Goal: Information Seeking & Learning: Learn about a topic

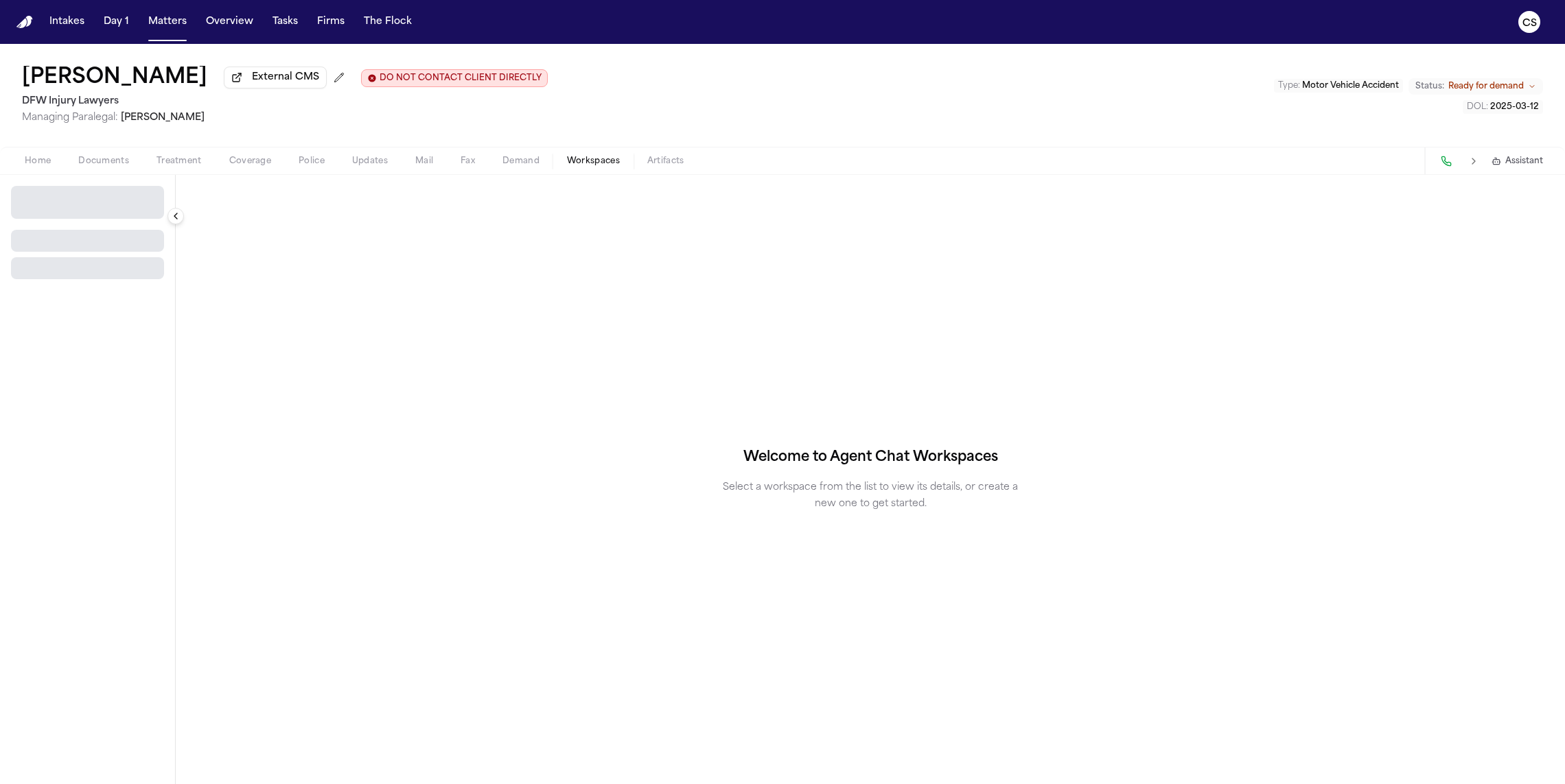
click at [570, 167] on span "Workspaces" at bounding box center [593, 161] width 53 height 11
click at [115, 205] on button "Select Workspace" at bounding box center [87, 196] width 153 height 22
click at [105, 247] on span "Finch Agent Demand" at bounding box center [78, 251] width 124 height 14
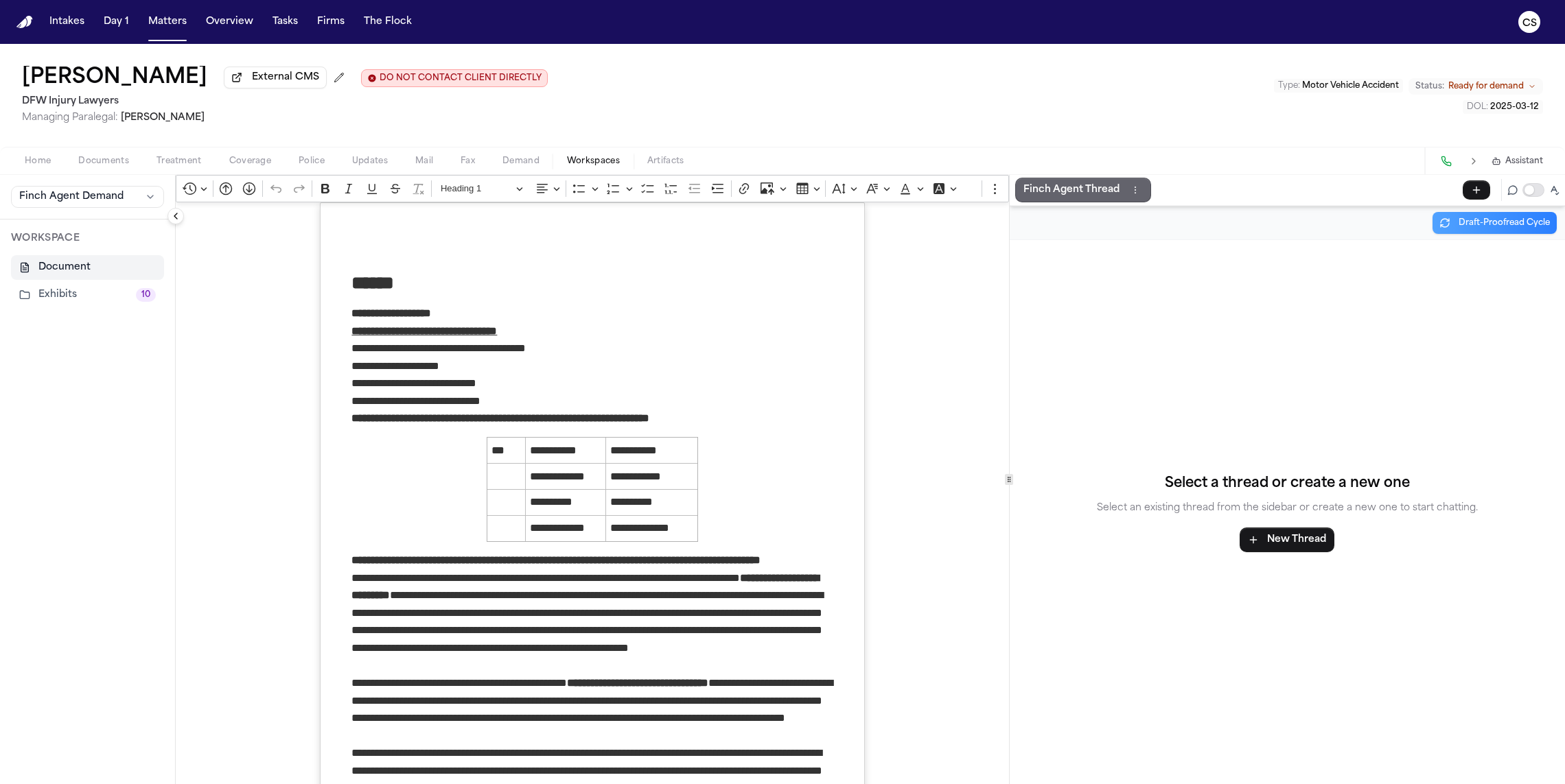
click at [1066, 194] on p "Finch Agent Thread" at bounding box center [1071, 190] width 96 height 17
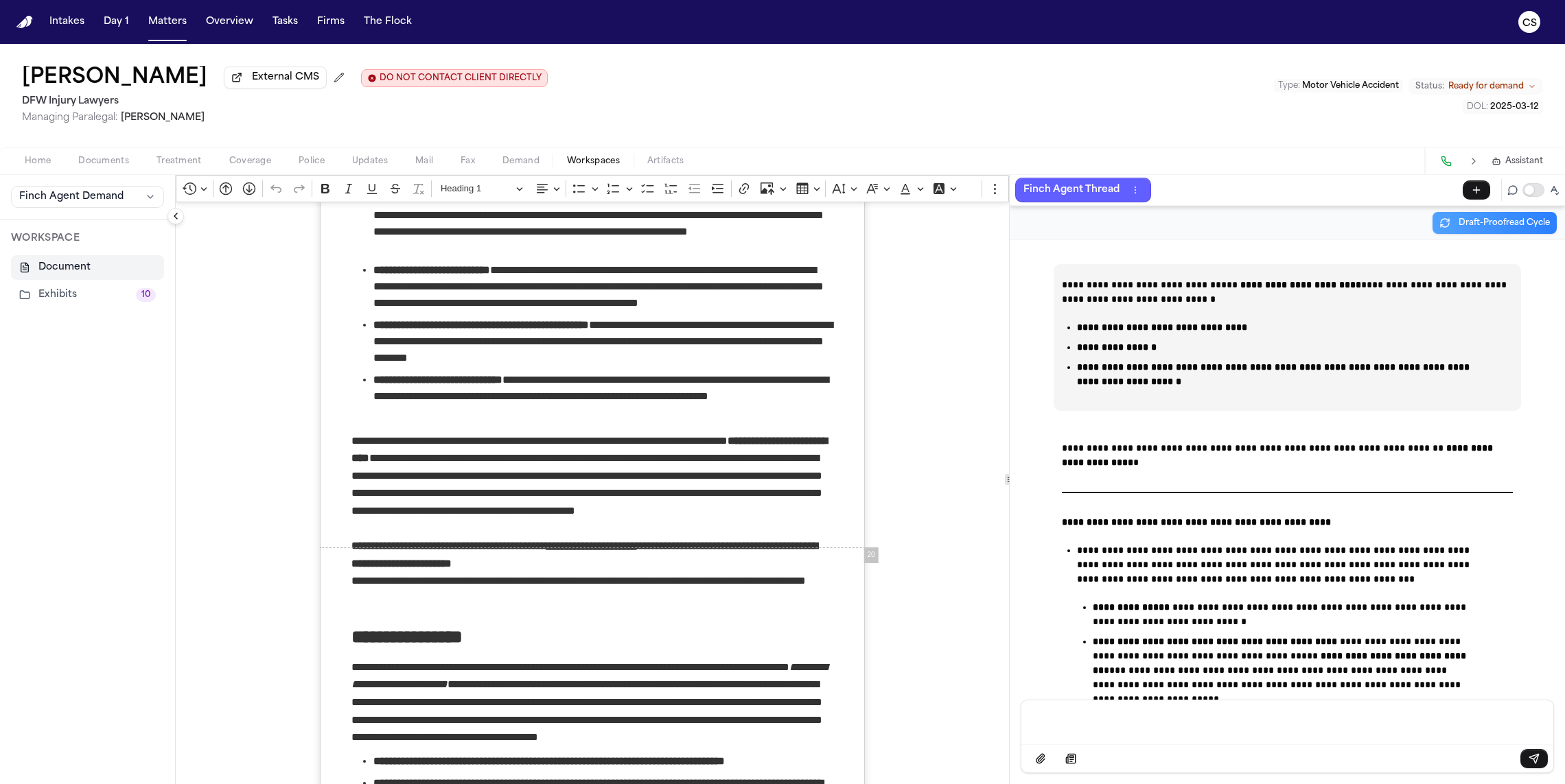
scroll to position [11997, 0]
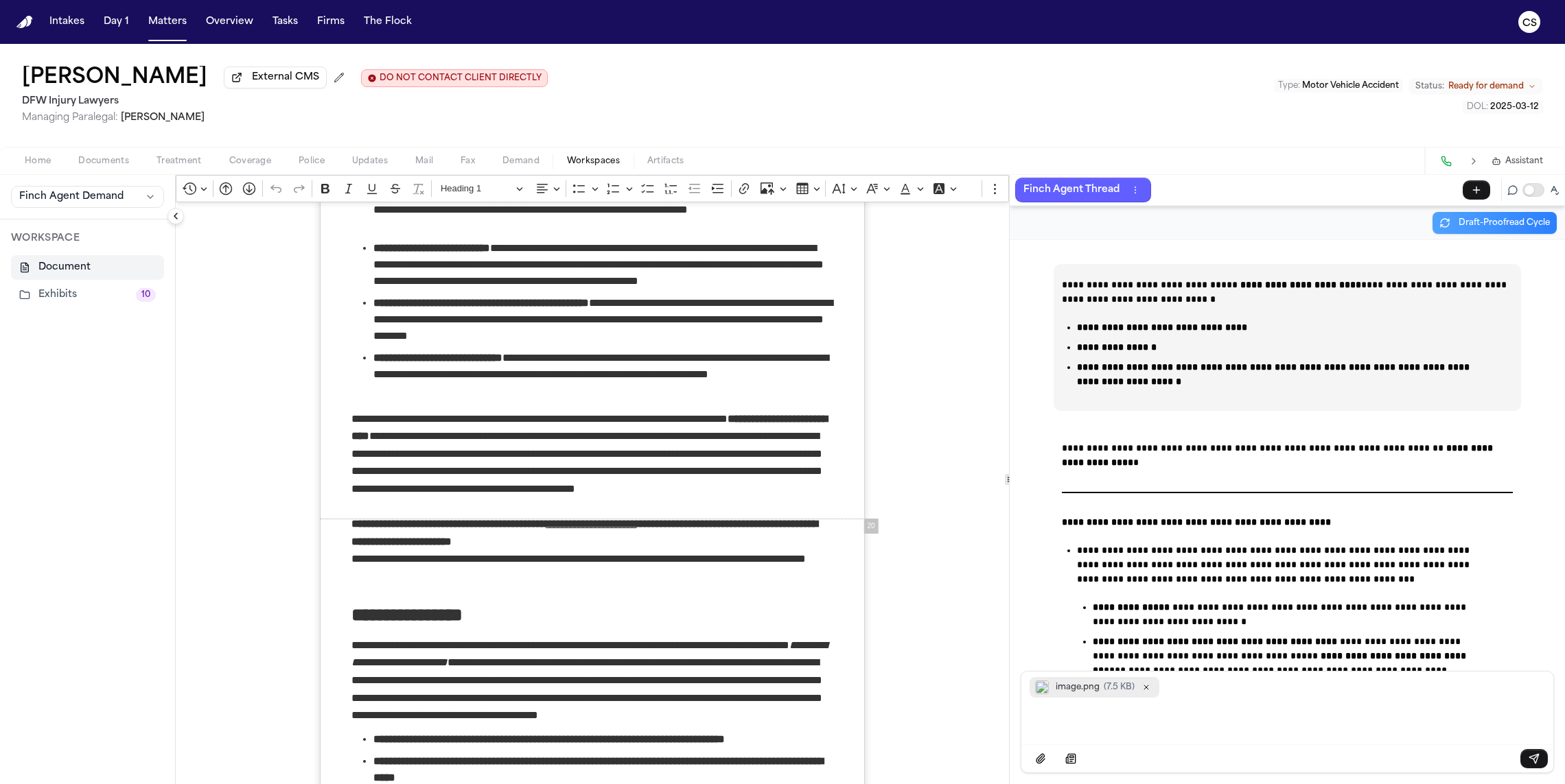
click at [1149, 696] on span "image.png ( 7.5 KB )" at bounding box center [1094, 687] width 129 height 21
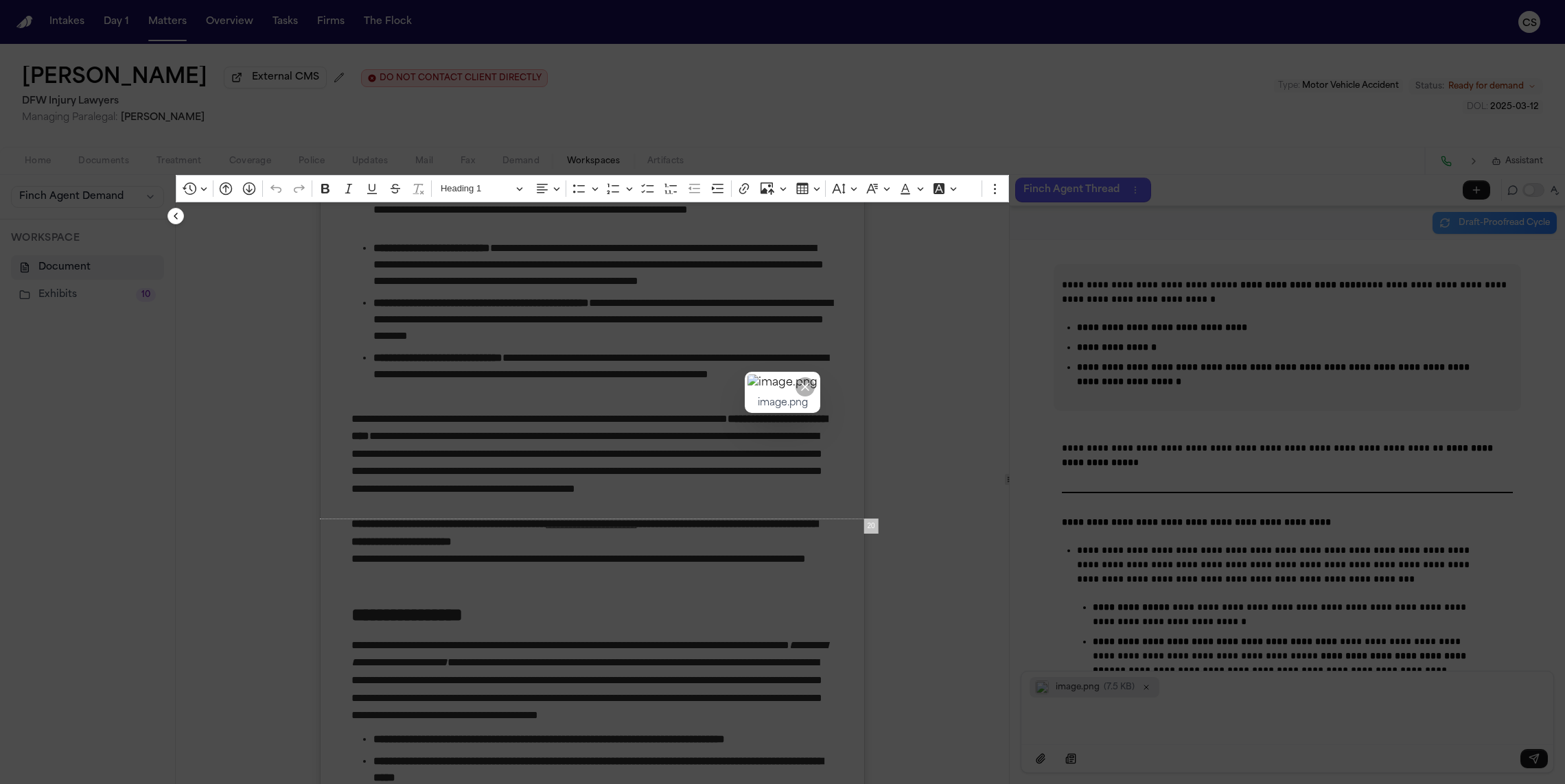
click at [813, 383] on icon "Close preview" at bounding box center [805, 386] width 14 height 14
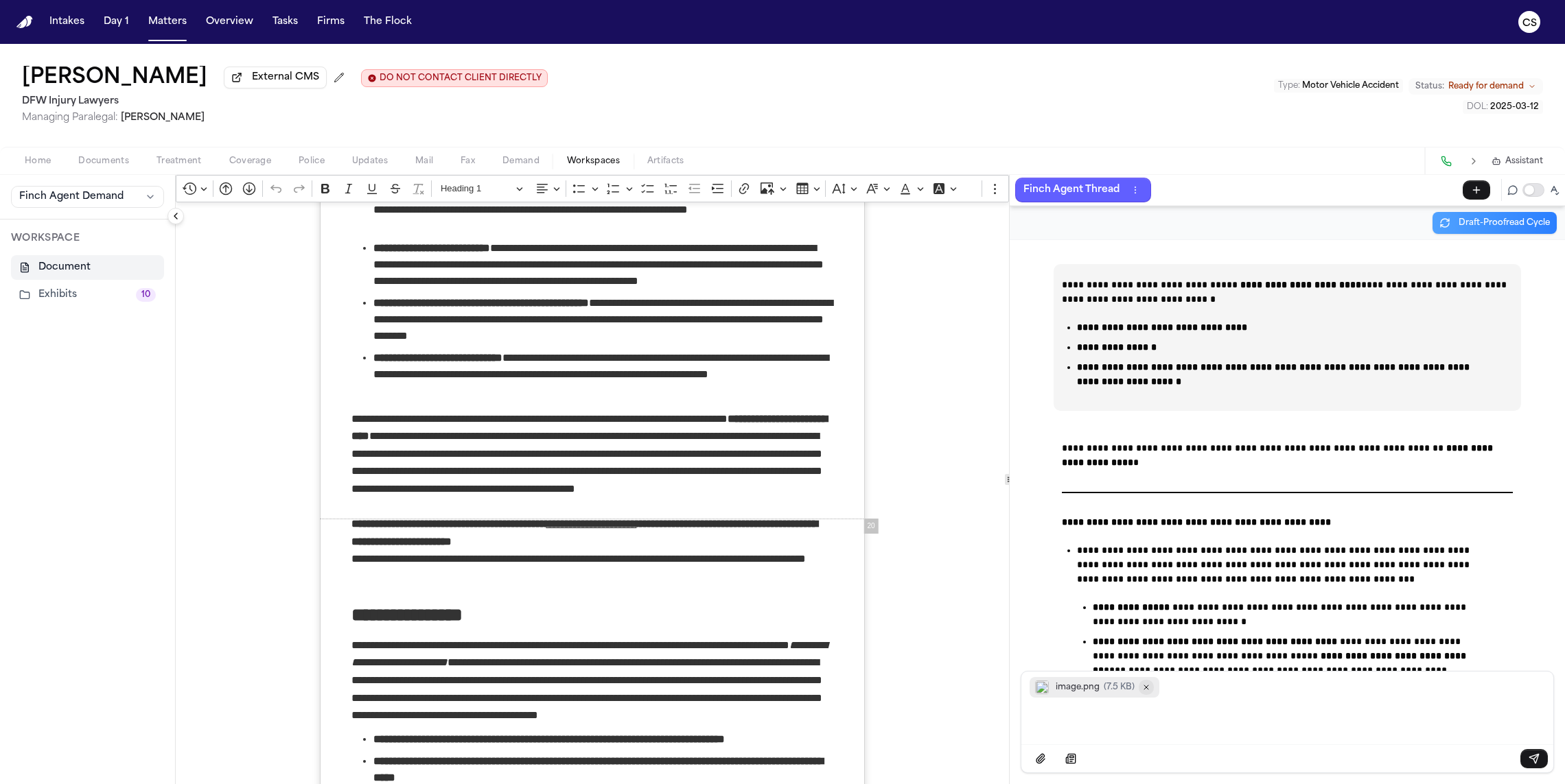
click at [1143, 687] on icon "Remove image.png" at bounding box center [1146, 687] width 8 height 8
click at [1145, 687] on div "**********" at bounding box center [1287, 760] width 451 height 639
click at [1139, 711] on div "Message input" at bounding box center [1286, 721] width 515 height 41
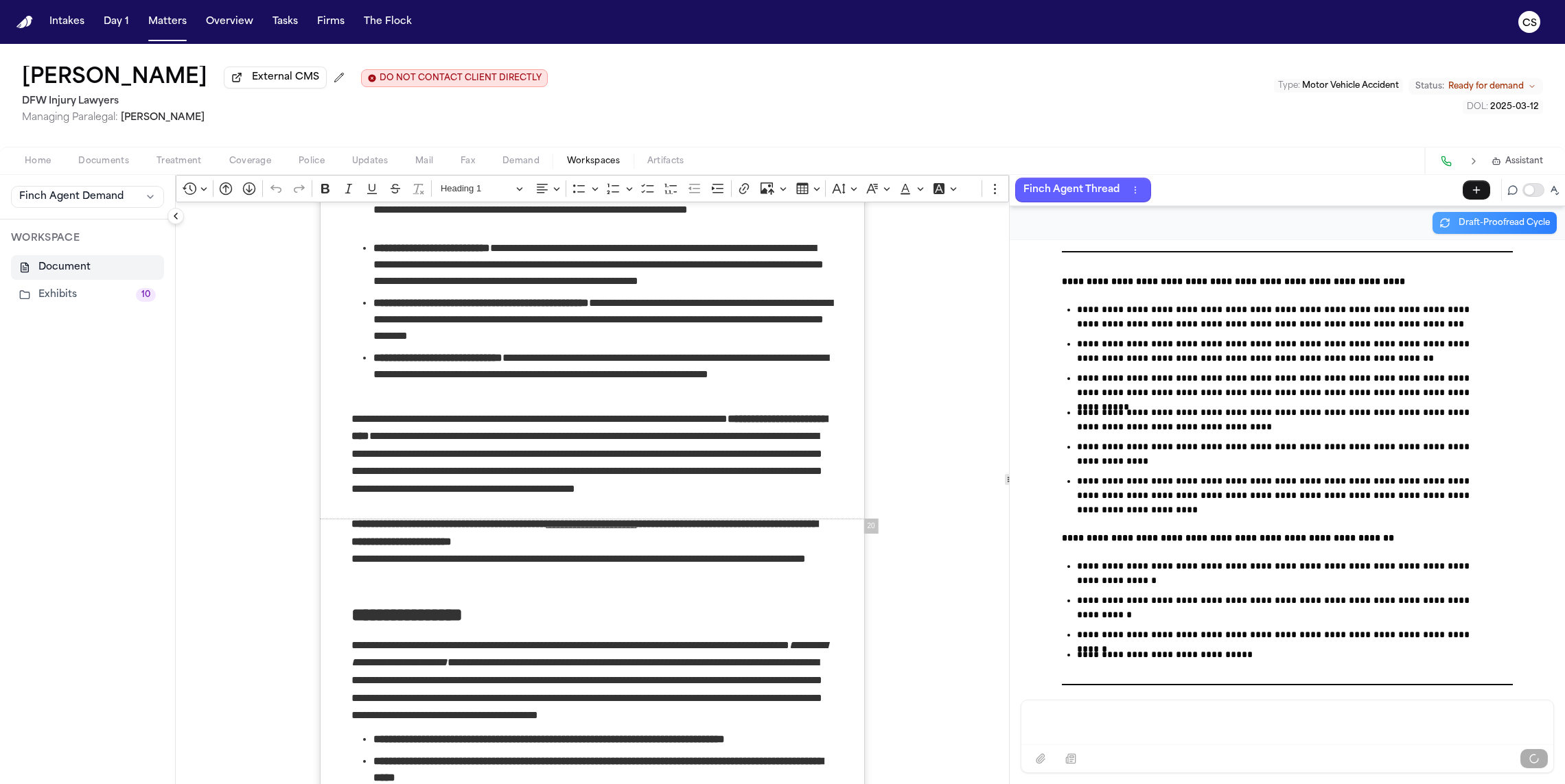
scroll to position [88547, 0]
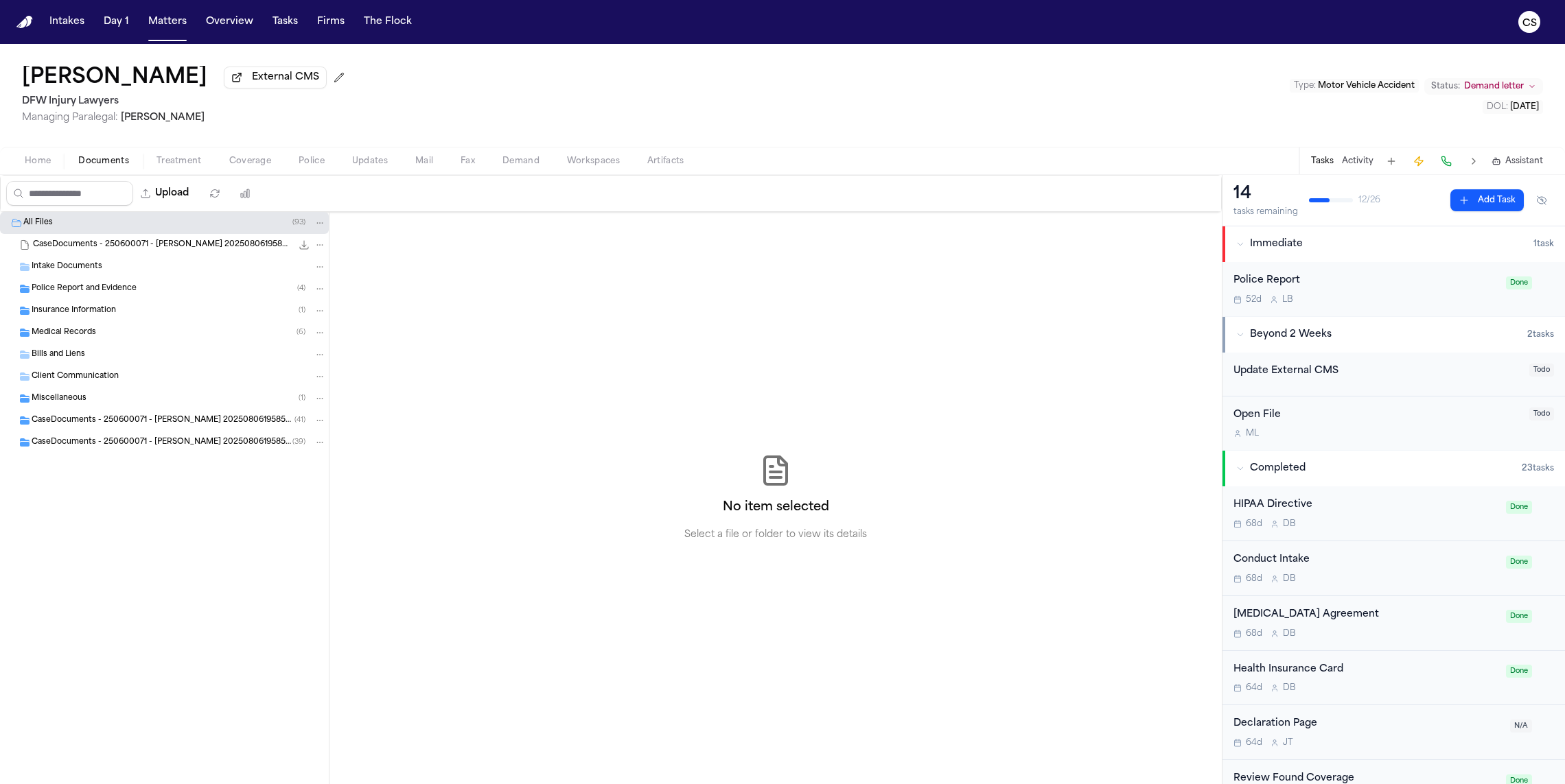
click at [531, 164] on span "Demand" at bounding box center [522, 161] width 38 height 11
select select "**********"
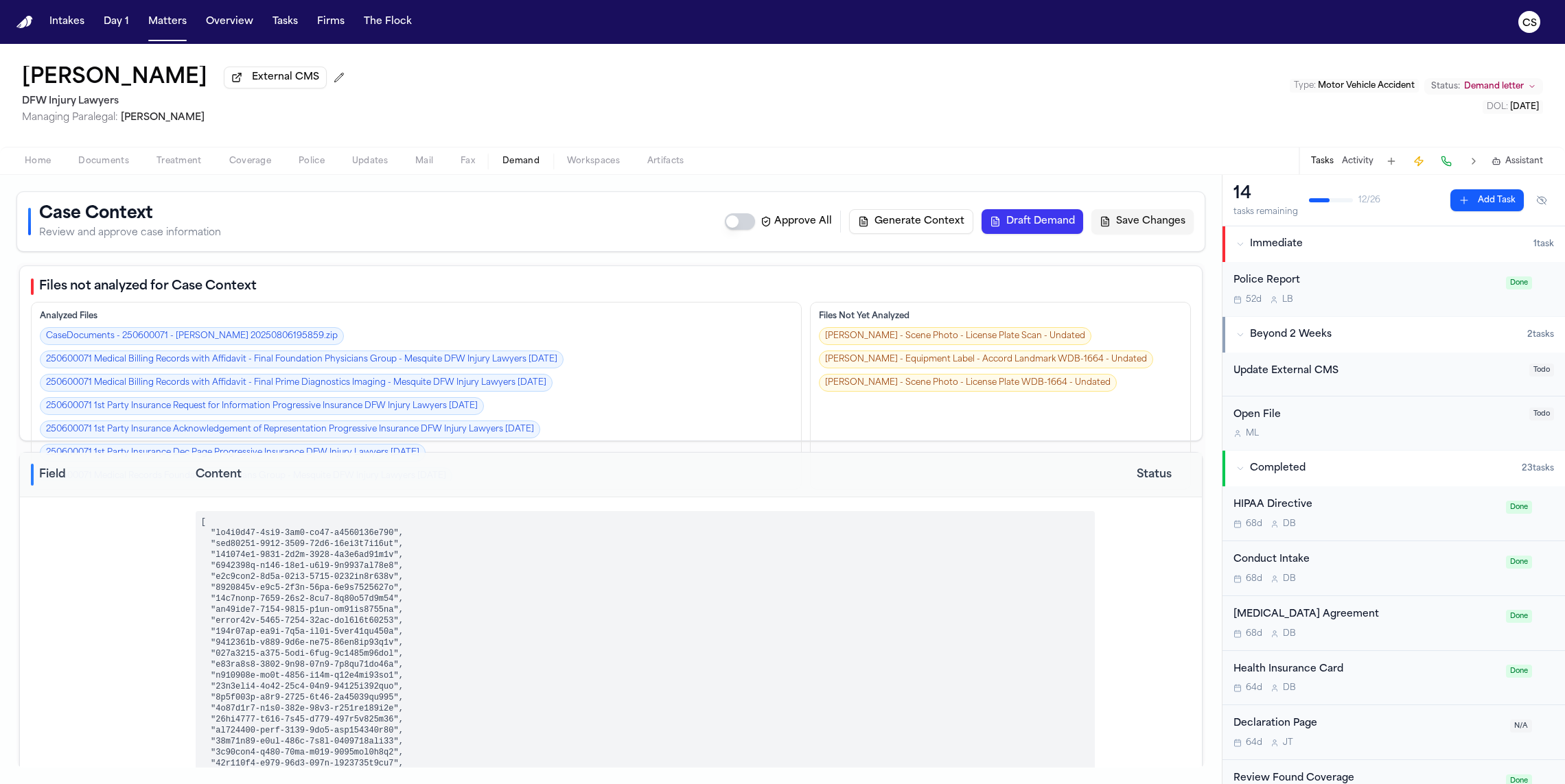
click at [585, 167] on span "Workspaces" at bounding box center [593, 161] width 53 height 11
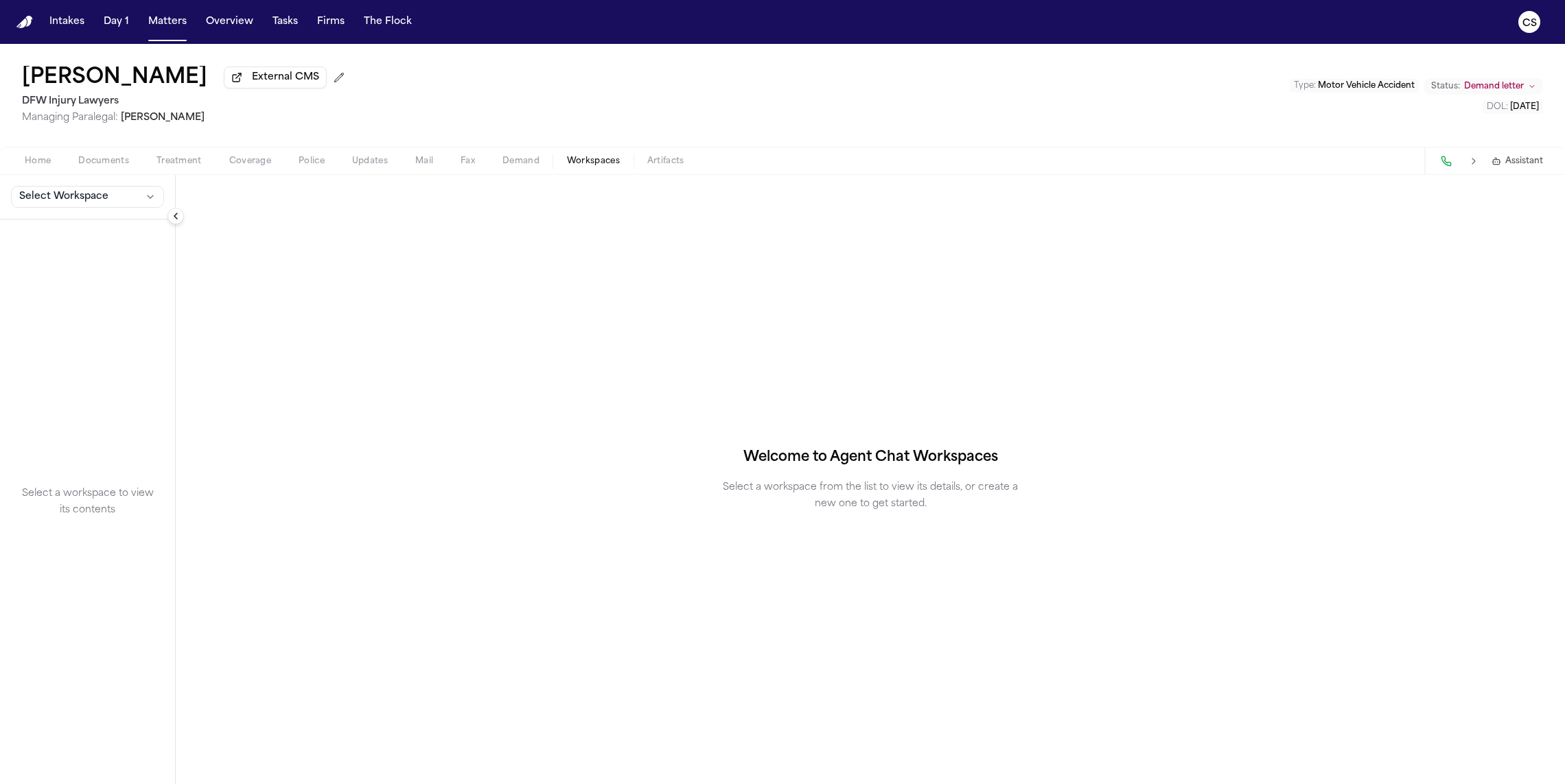
click at [535, 167] on span "Demand" at bounding box center [522, 161] width 38 height 11
select select "**********"
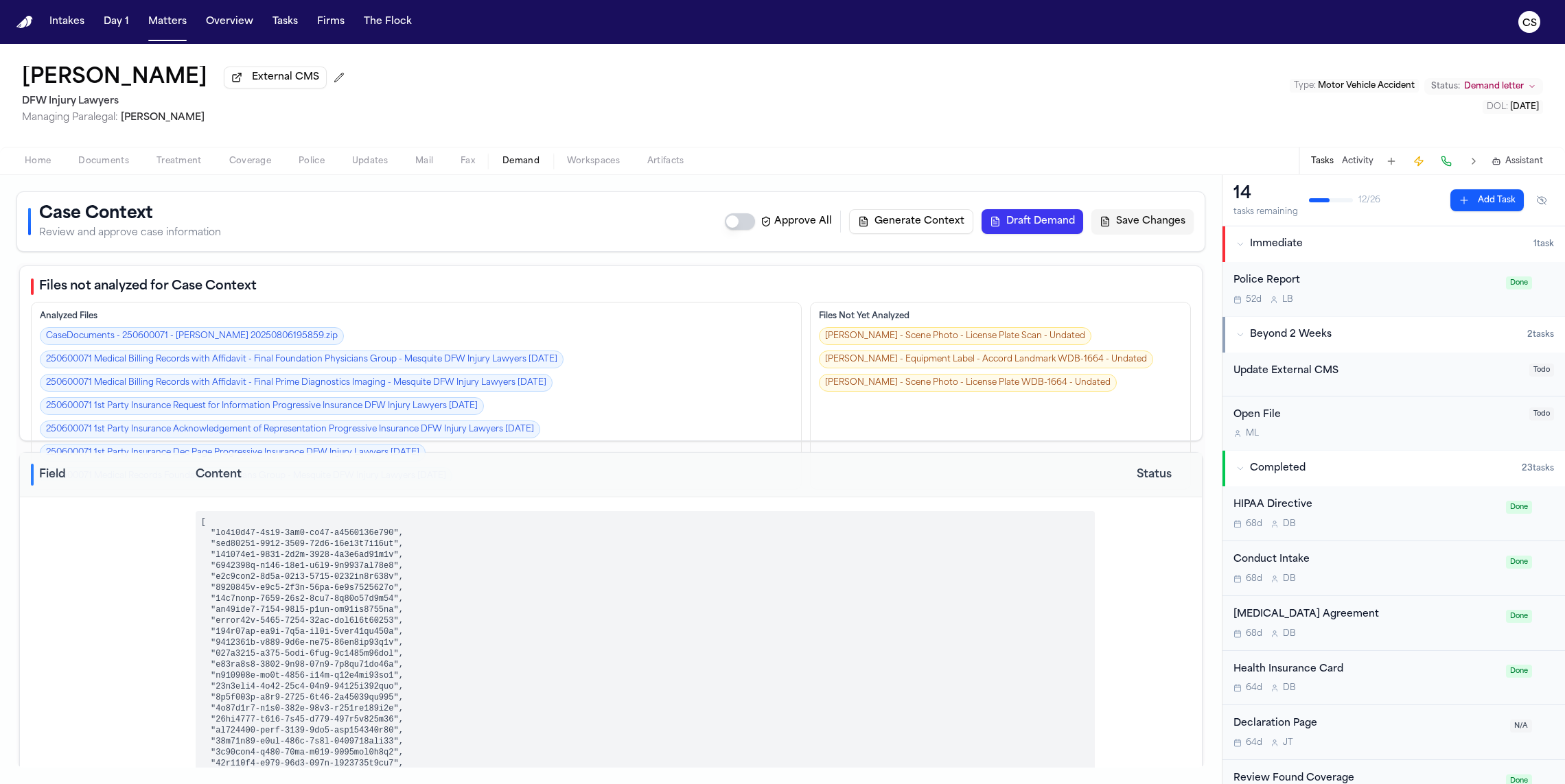
click at [906, 219] on button "Generate Context" at bounding box center [911, 221] width 124 height 24
click at [925, 231] on div "Approve All Generate Context Draft Demand Save Changes" at bounding box center [960, 221] width 469 height 24
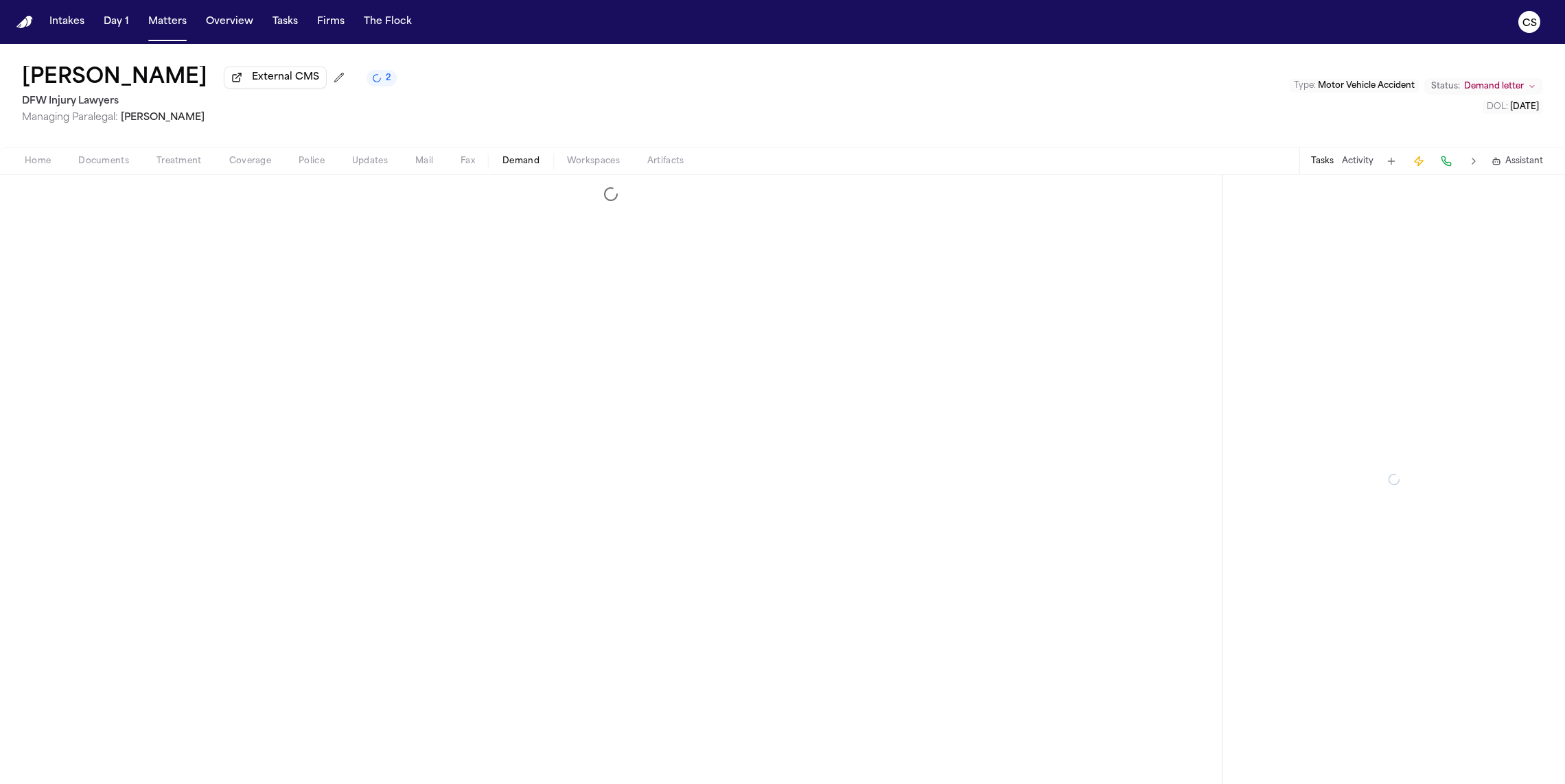
select select "**********"
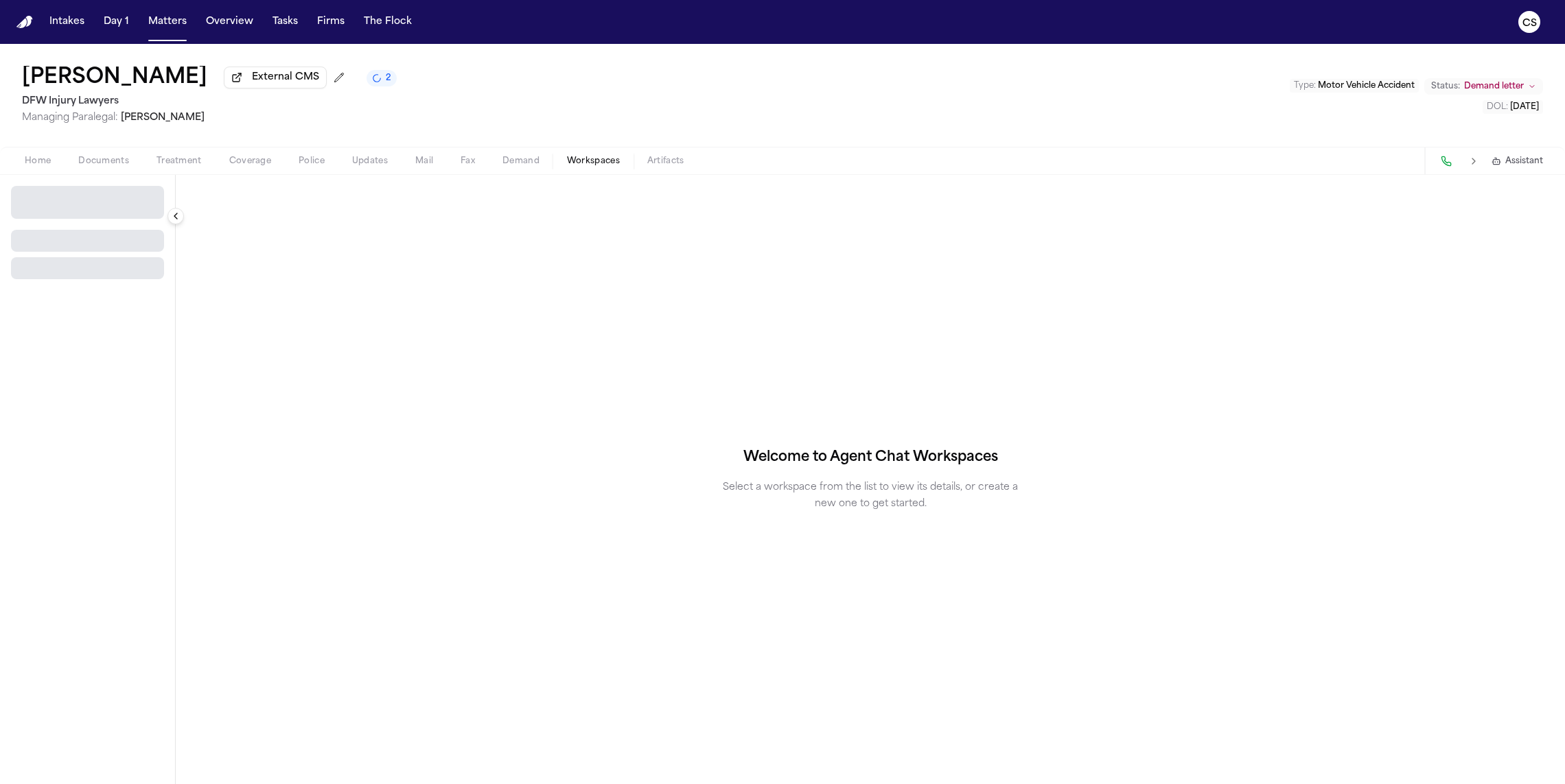
click at [582, 164] on span "Workspaces" at bounding box center [593, 161] width 53 height 11
click at [57, 204] on span "Select Workspace" at bounding box center [63, 197] width 89 height 14
click at [63, 239] on button "Finch Agent Demand" at bounding box center [88, 229] width 162 height 22
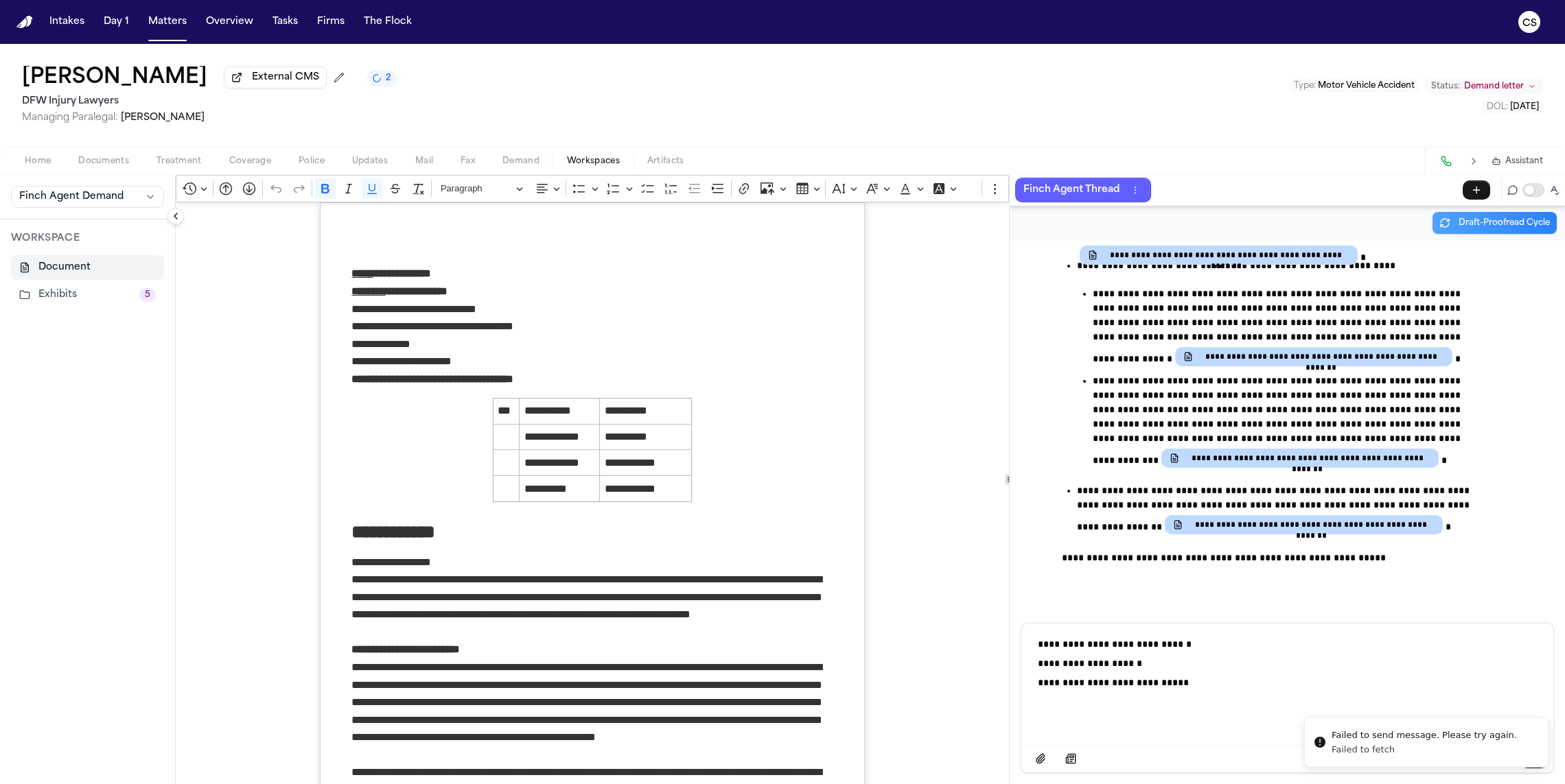
scroll to position [3008, 0]
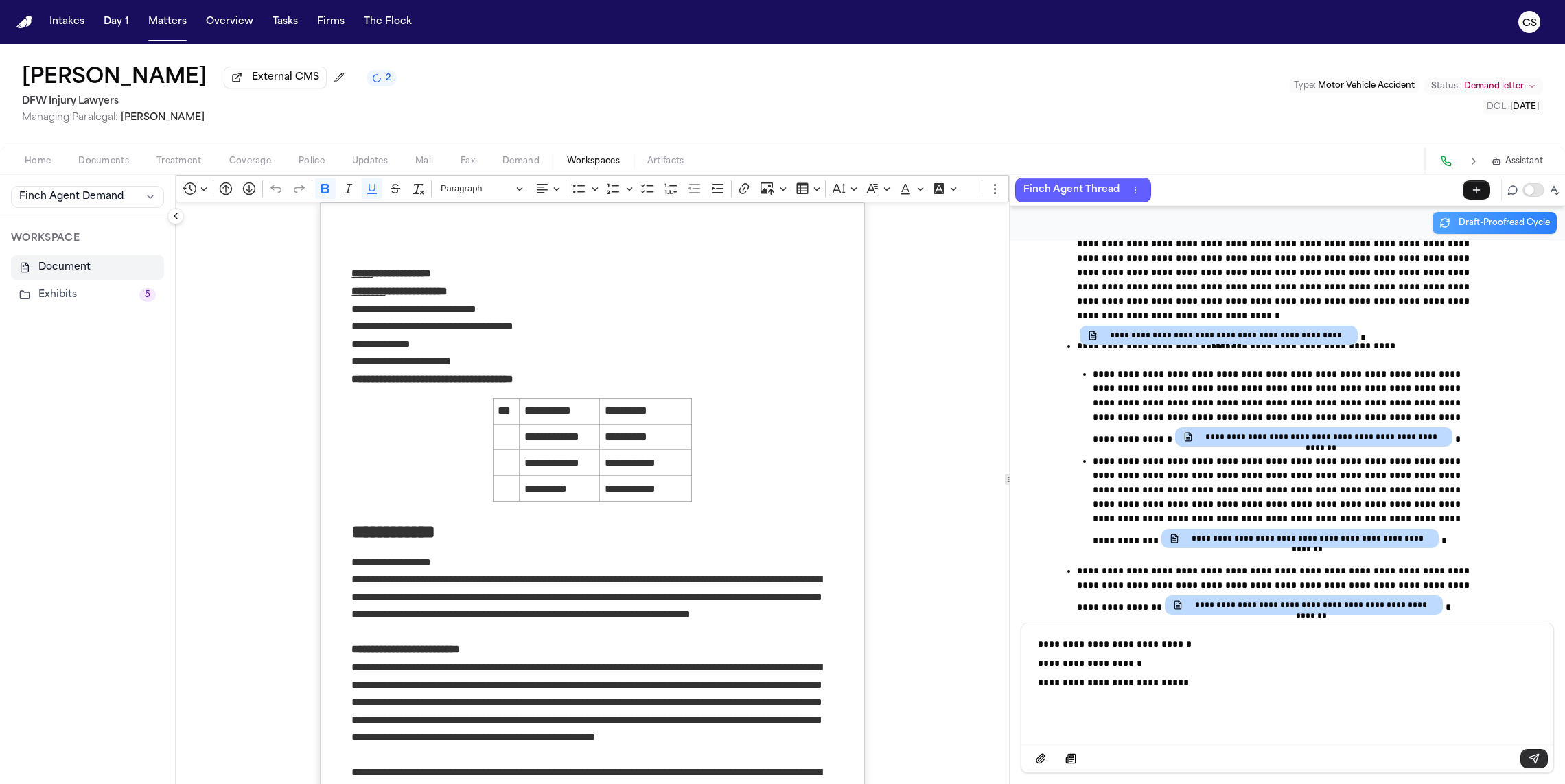
click at [1532, 761] on icon "Send message" at bounding box center [1534, 759] width 11 height 11
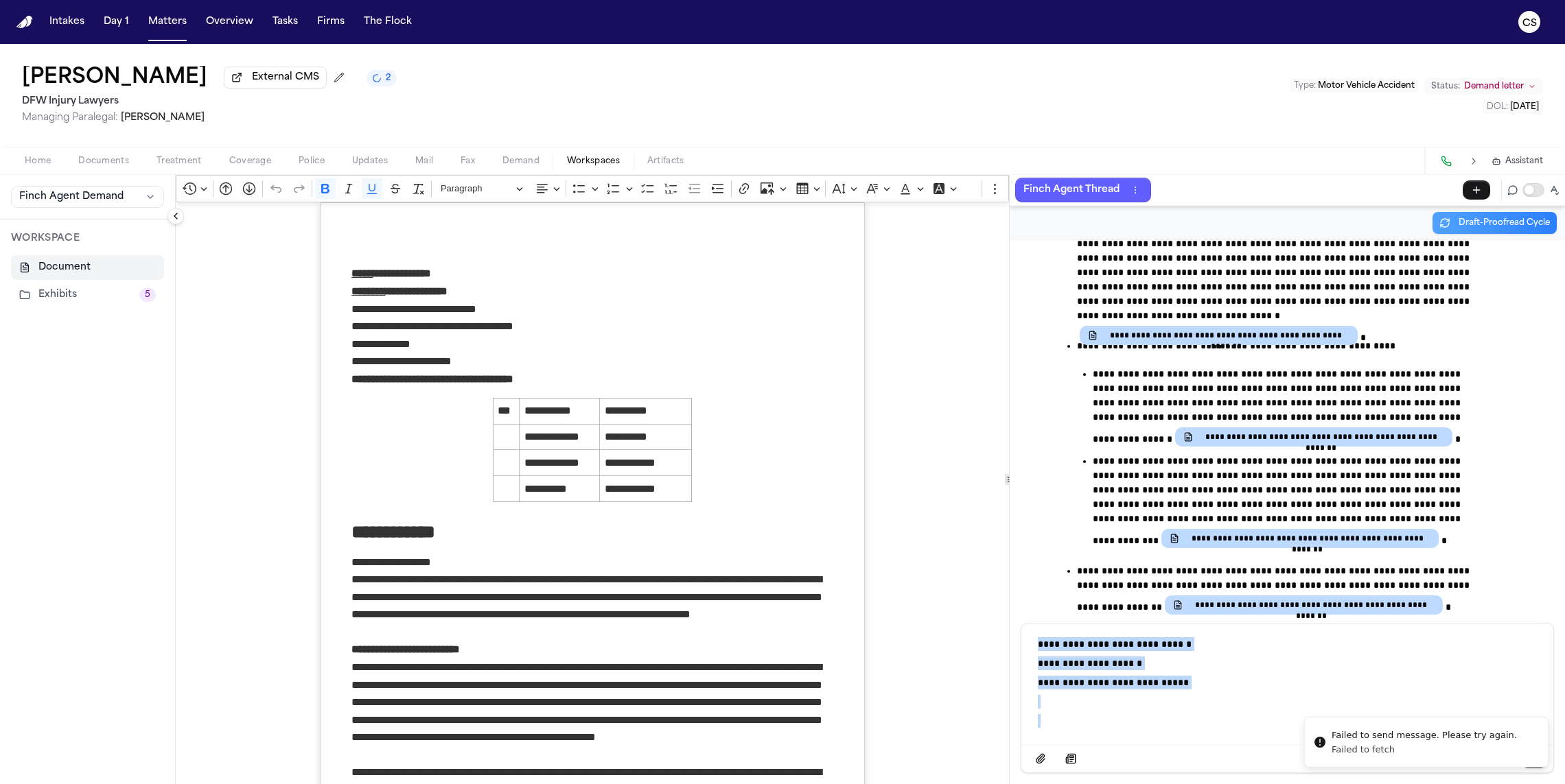
drag, startPoint x: 1224, startPoint y: 715, endPoint x: 1040, endPoint y: 645, distance: 196.9
click at [1040, 645] on div "**********" at bounding box center [1286, 683] width 515 height 118
copy div "**********"
click at [1528, 753] on button "Send message" at bounding box center [1534, 759] width 27 height 19
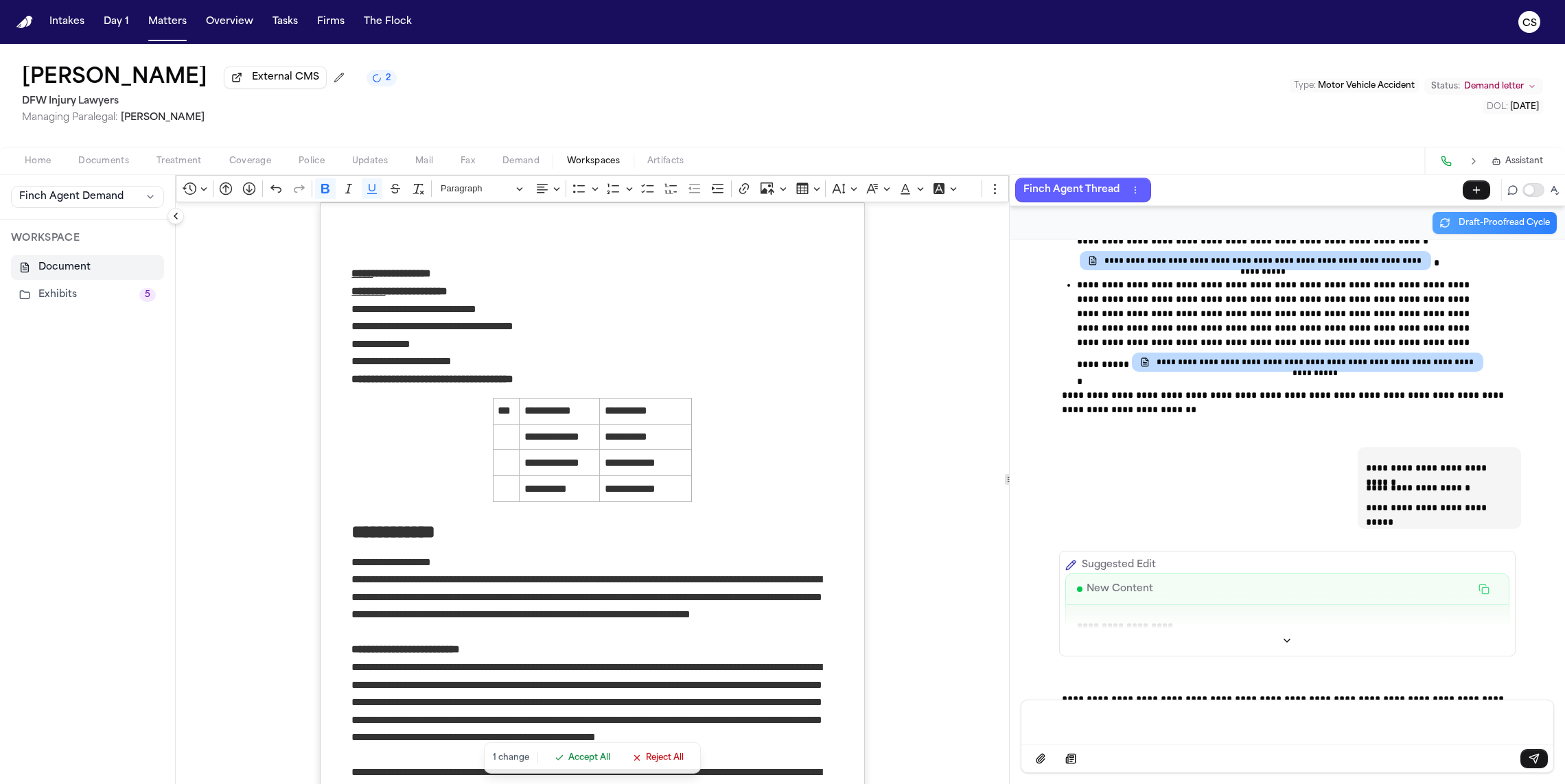
scroll to position [5033, 0]
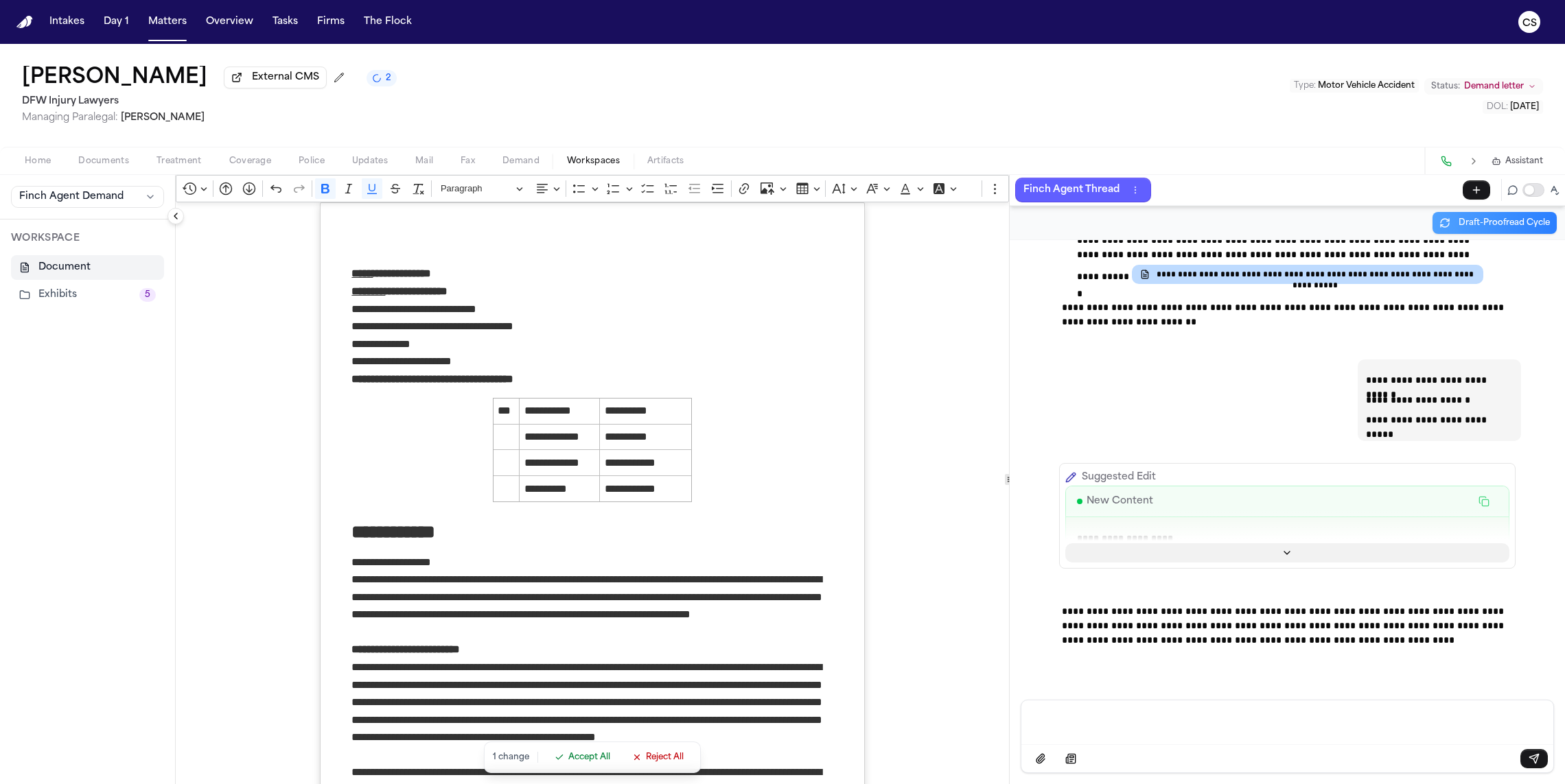
click at [1287, 548] on icon "Show more" at bounding box center [1287, 553] width 11 height 11
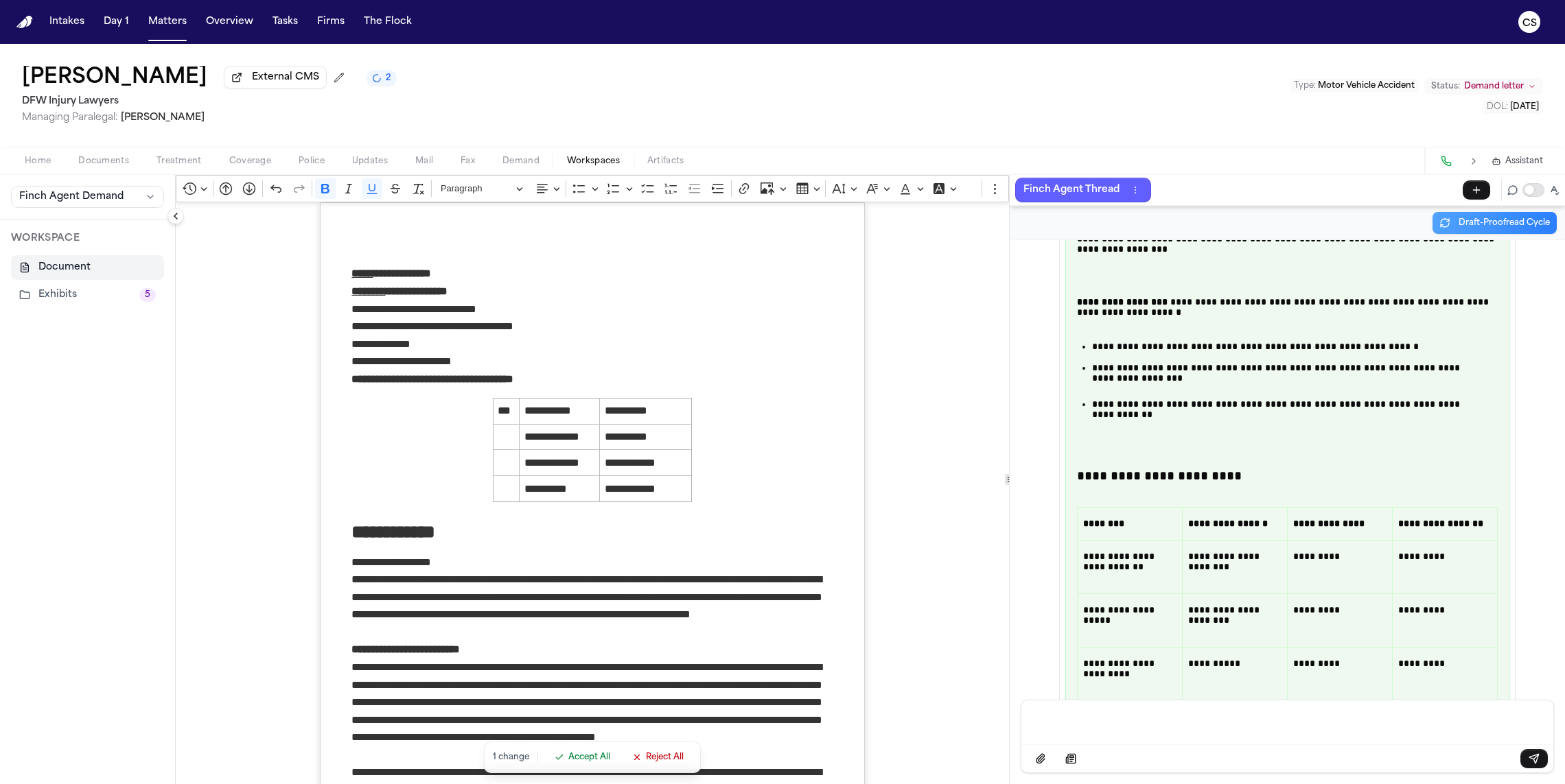
scroll to position [12352, 0]
click at [1168, 430] on p "**********" at bounding box center [1284, 414] width 385 height 31
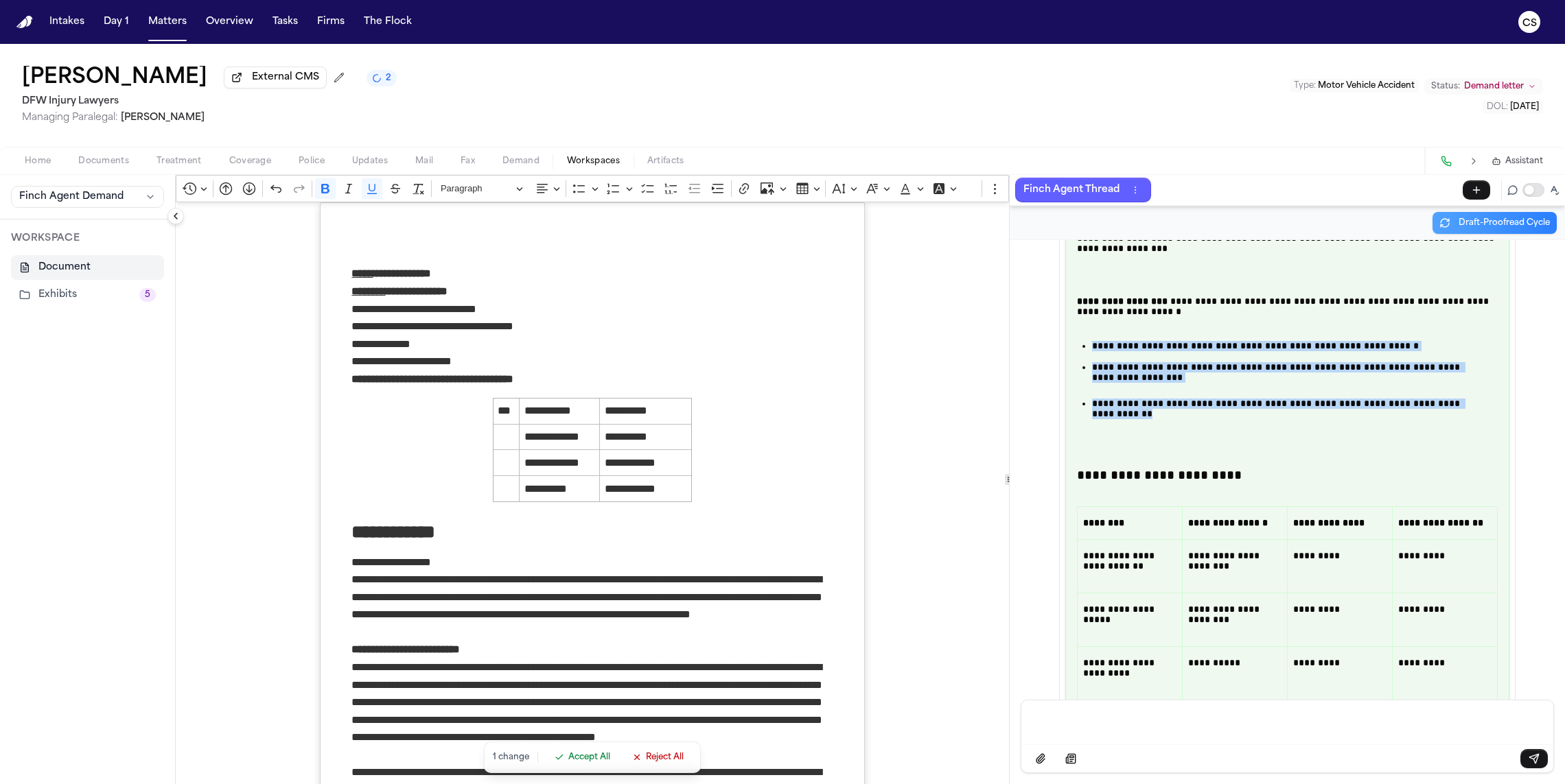
drag, startPoint x: 1148, startPoint y: 480, endPoint x: 1081, endPoint y: 405, distance: 100.6
click at [1081, 405] on ul "**********" at bounding box center [1284, 385] width 405 height 88
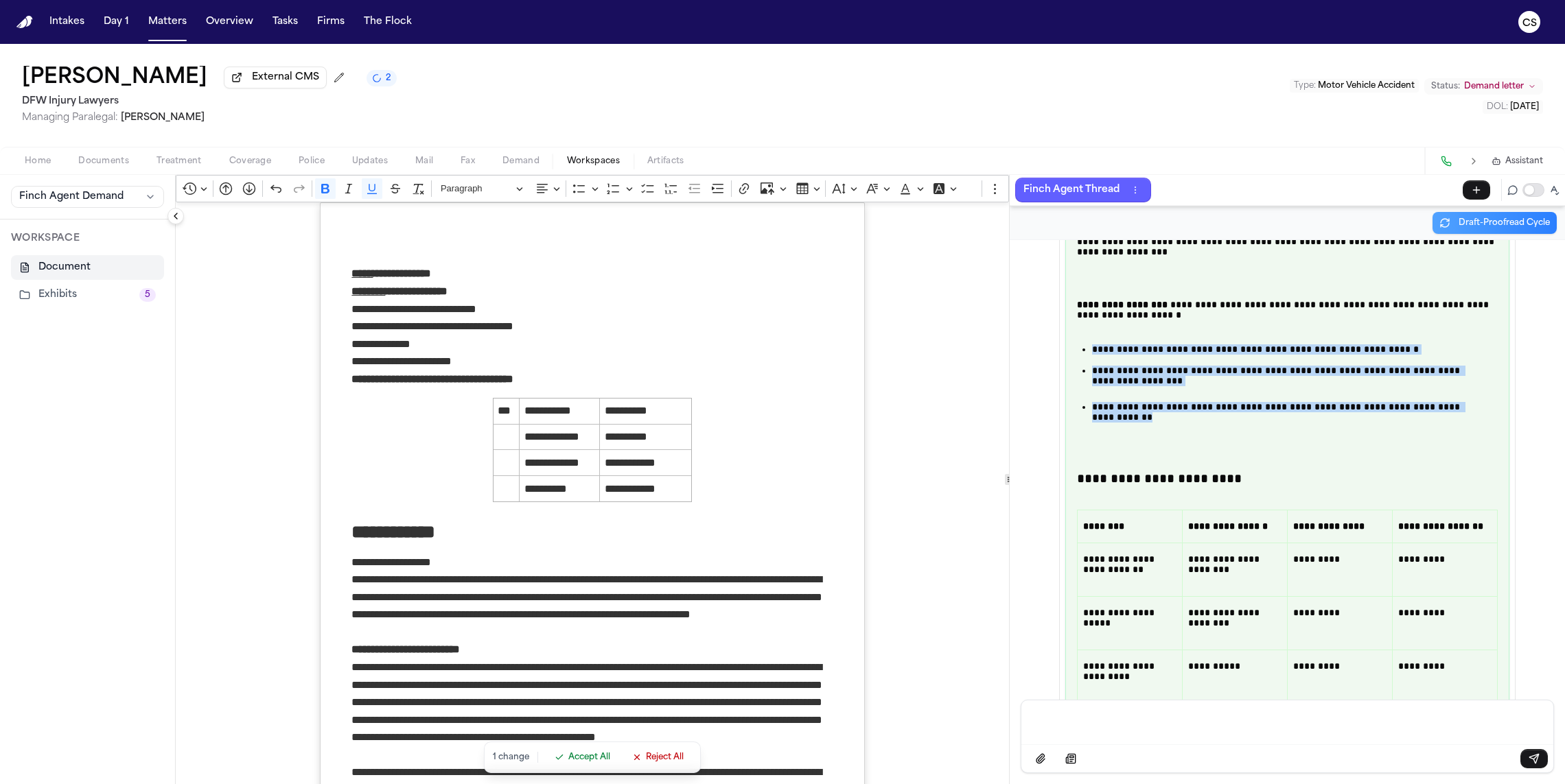
copy ul "**********"
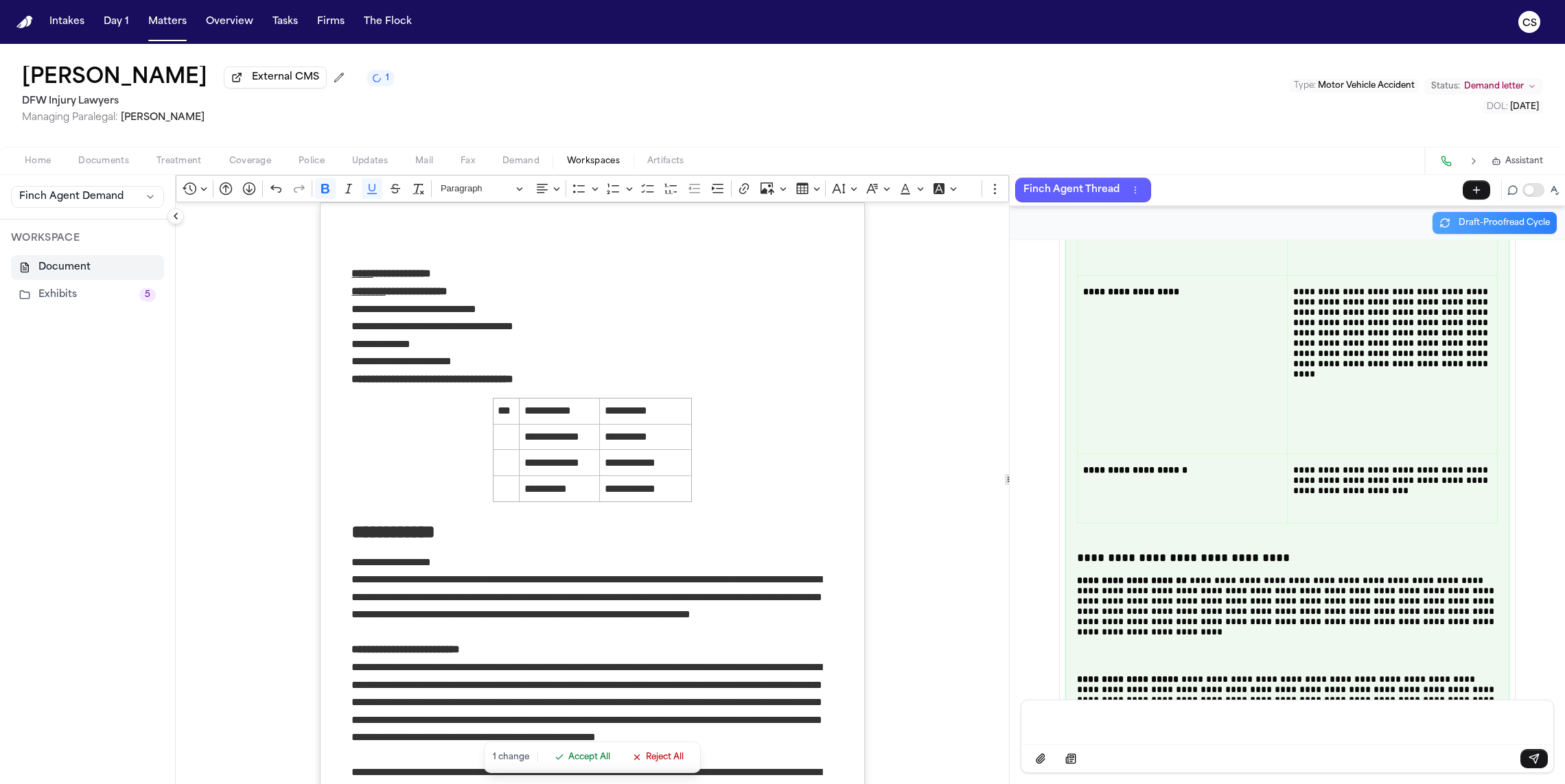
scroll to position [11858, 0]
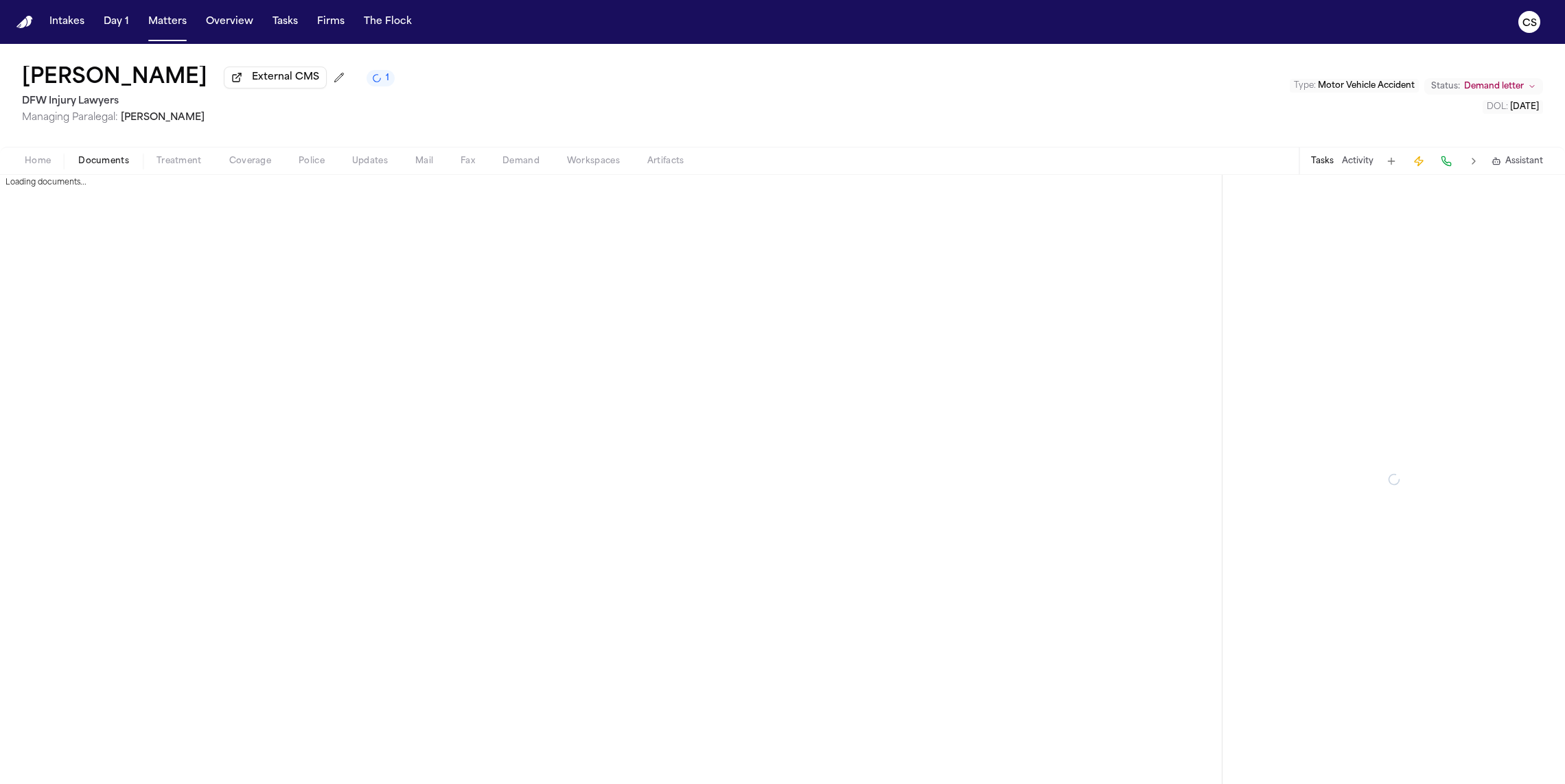
click at [113, 167] on span "Documents" at bounding box center [103, 161] width 51 height 11
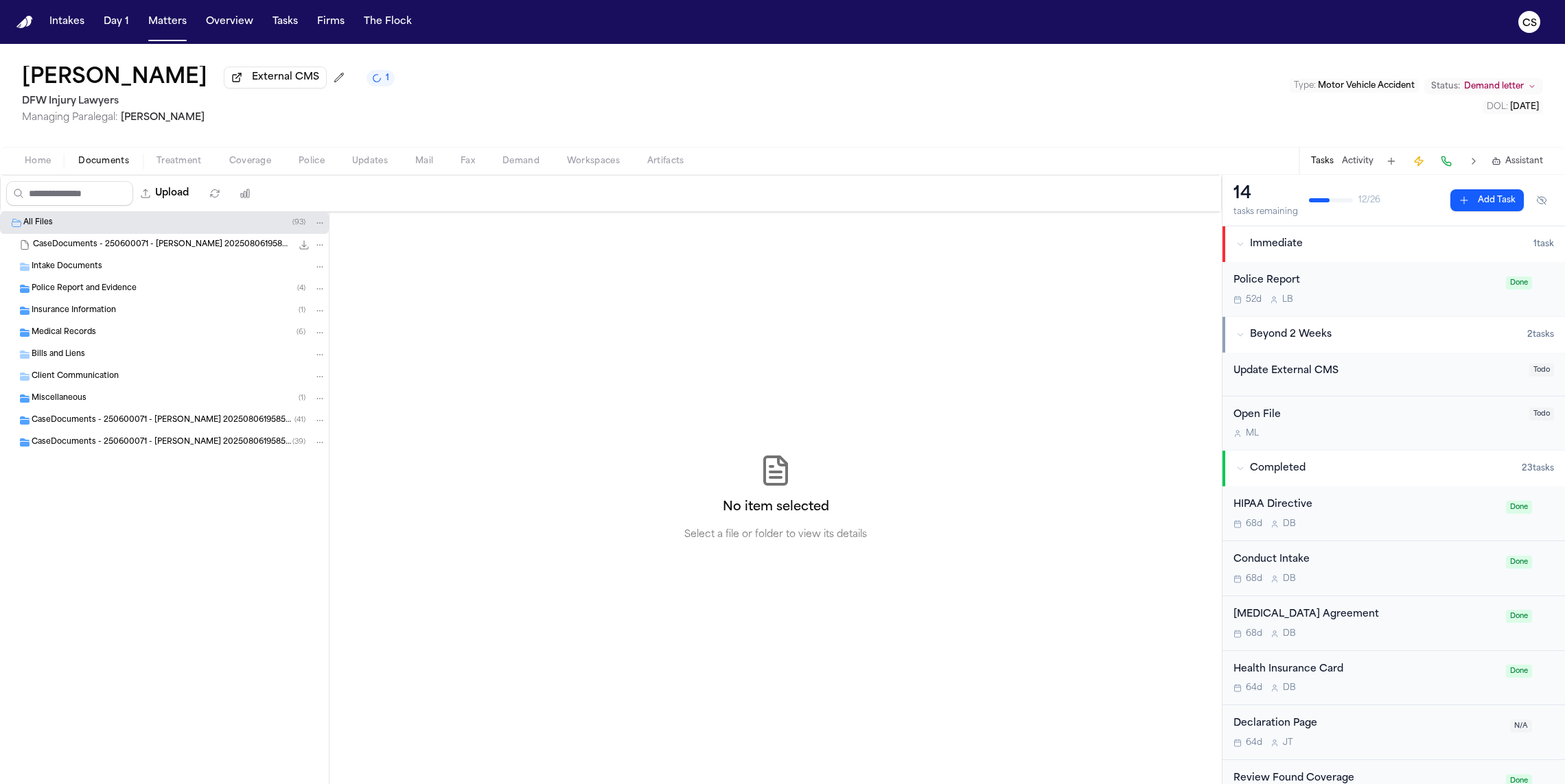
click at [165, 280] on div "Police Report and Evidence ( 4 )" at bounding box center [164, 288] width 328 height 22
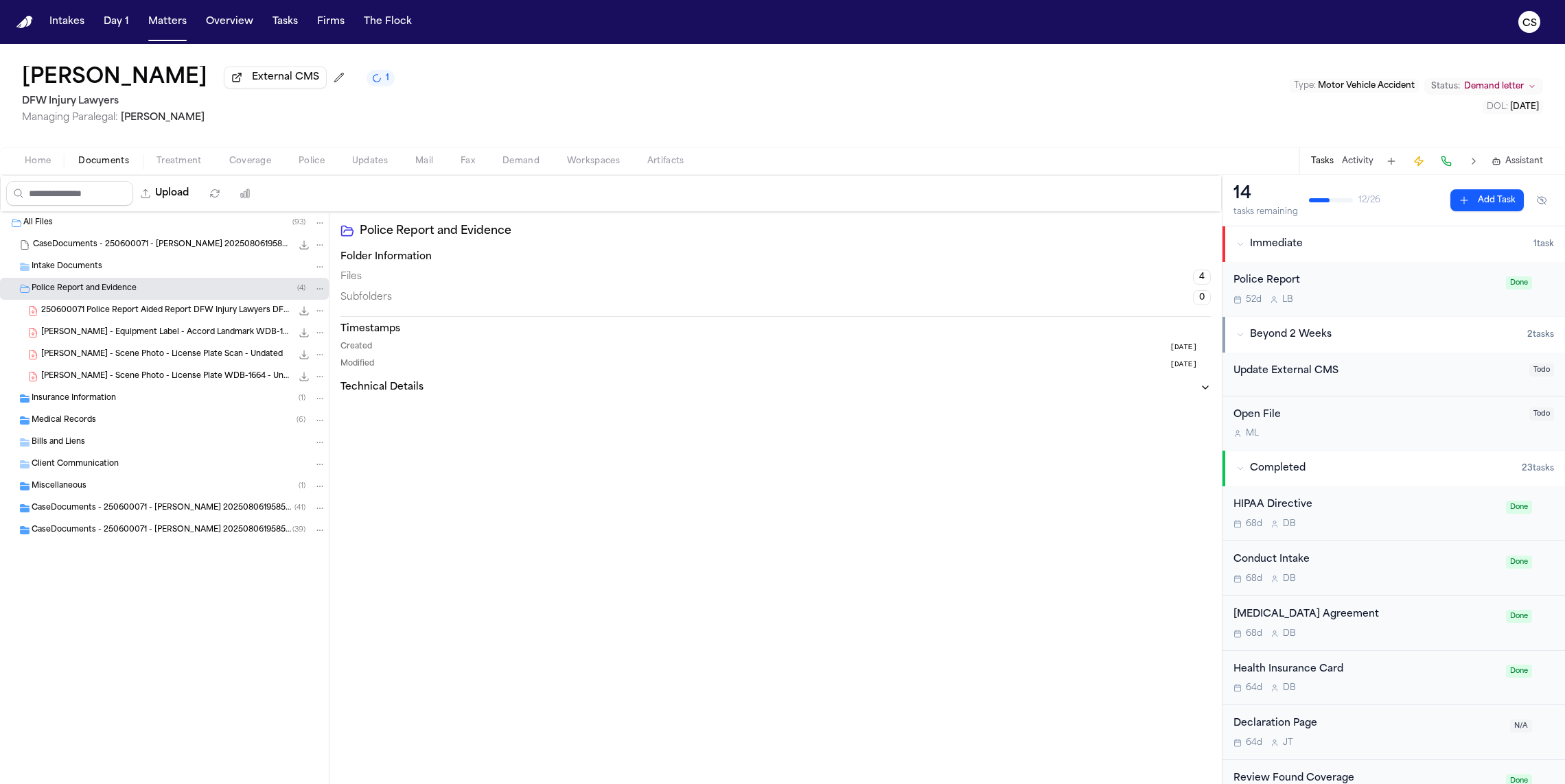
click at [181, 418] on div "Medical Records ( 6 )" at bounding box center [179, 420] width 295 height 12
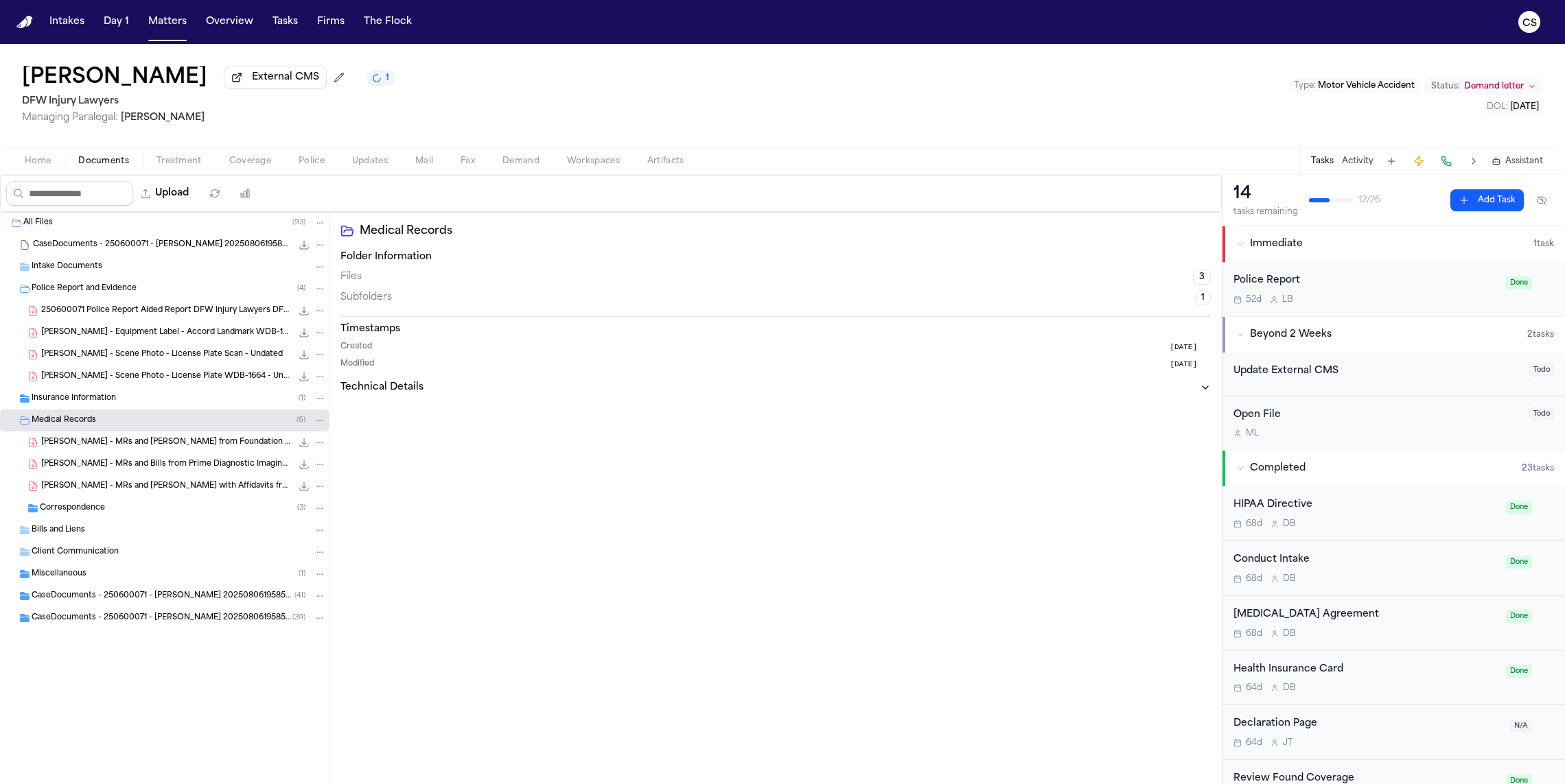
click at [238, 460] on span "H. Ali - MRs and Bills from Prime Diagnostic Imaging - 6.18.25" at bounding box center [166, 464] width 251 height 11
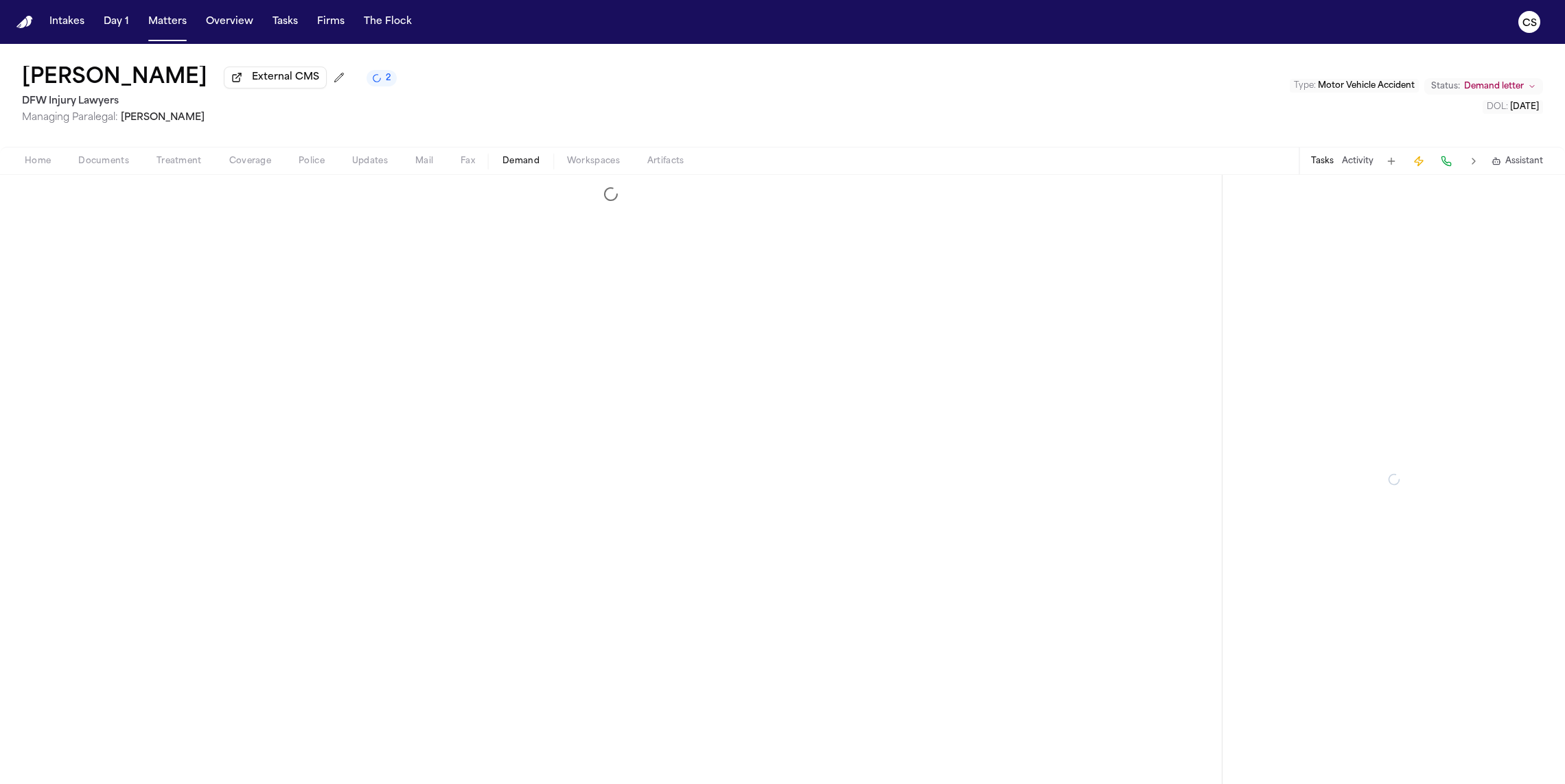
select select "**********"
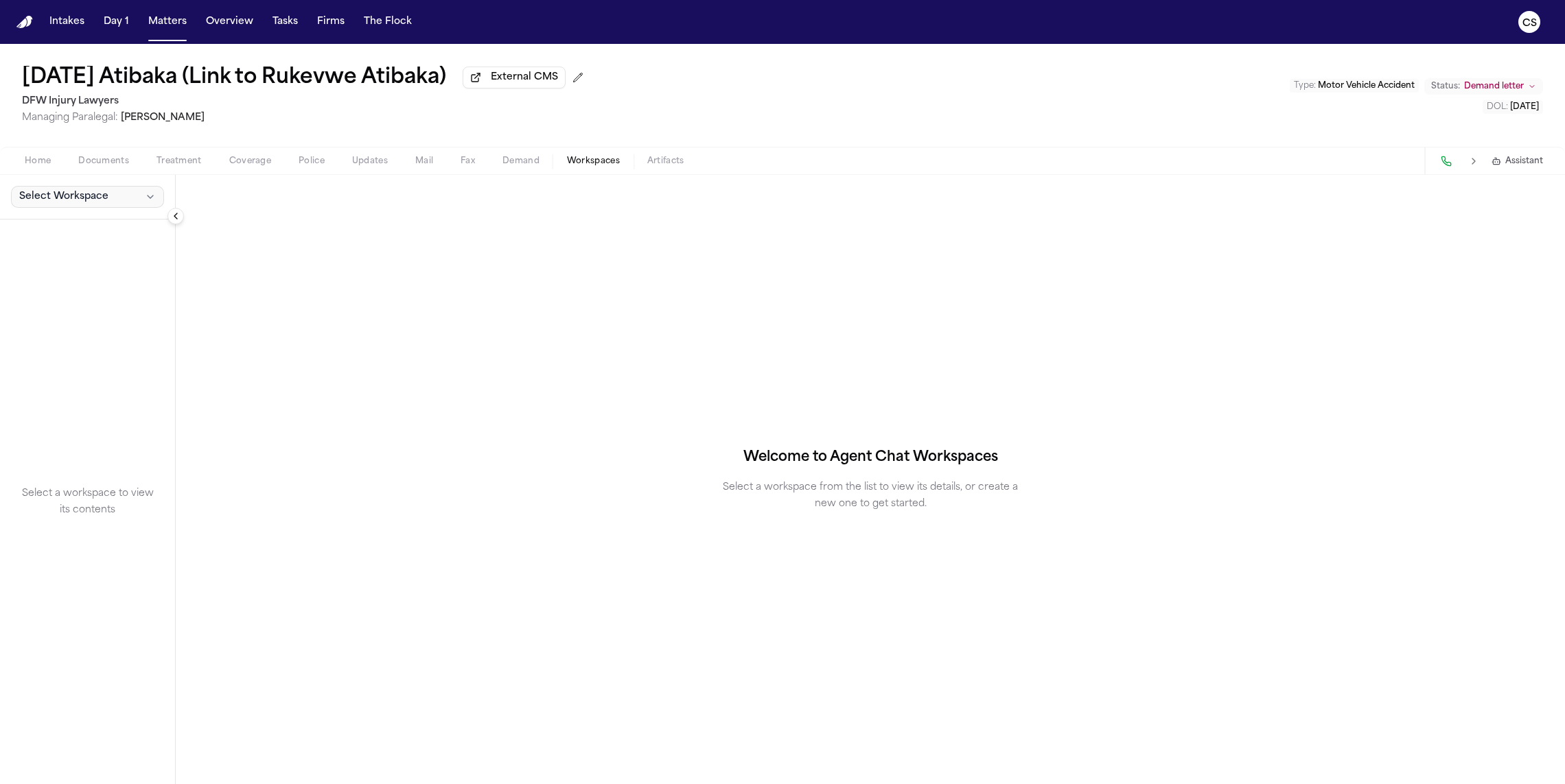
click at [138, 204] on button "Select Workspace" at bounding box center [87, 196] width 153 height 22
click at [123, 232] on span "Finch Agent Demand" at bounding box center [78, 230] width 124 height 14
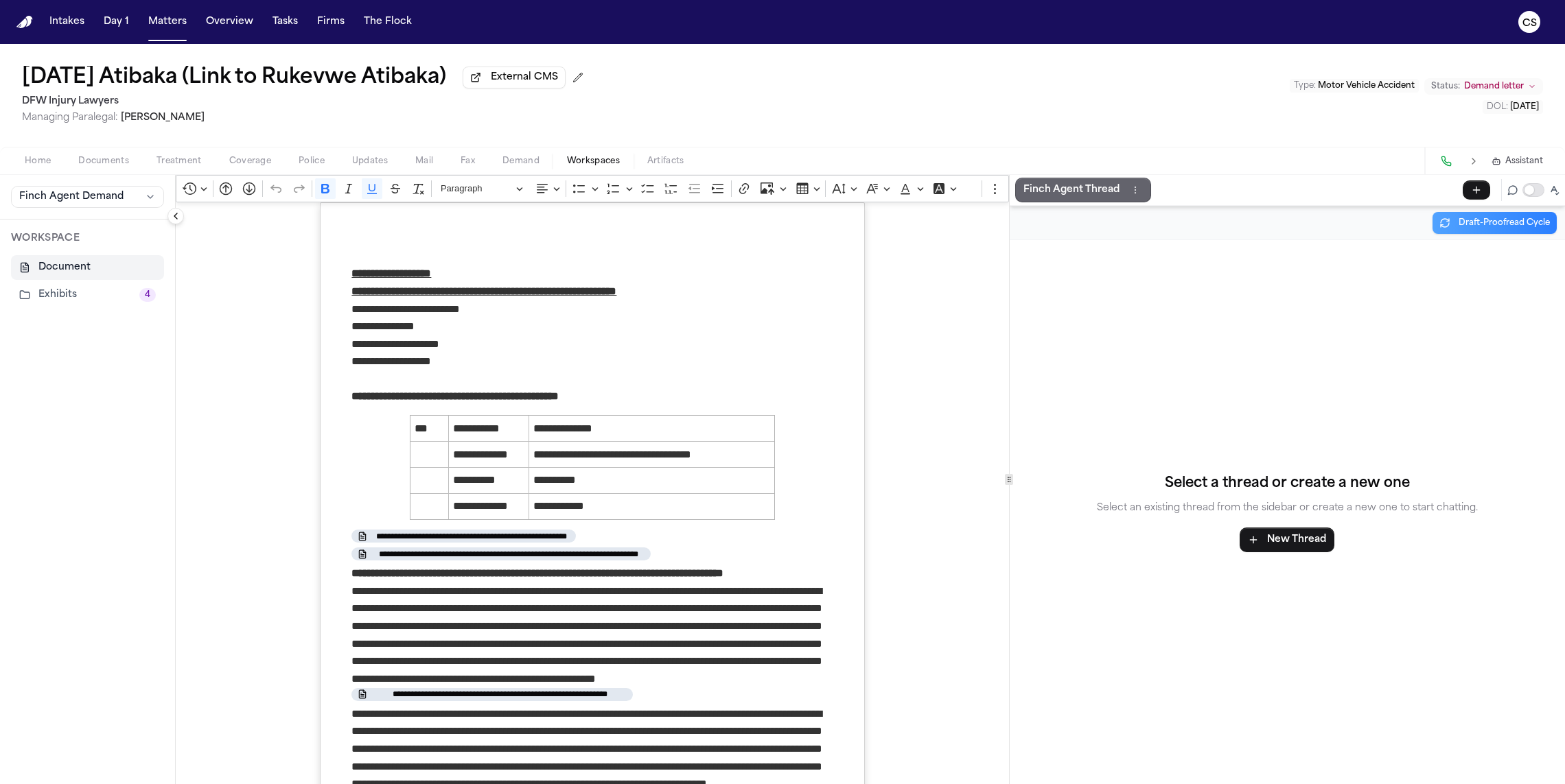
click at [1037, 192] on p "Finch Agent Thread" at bounding box center [1071, 190] width 96 height 17
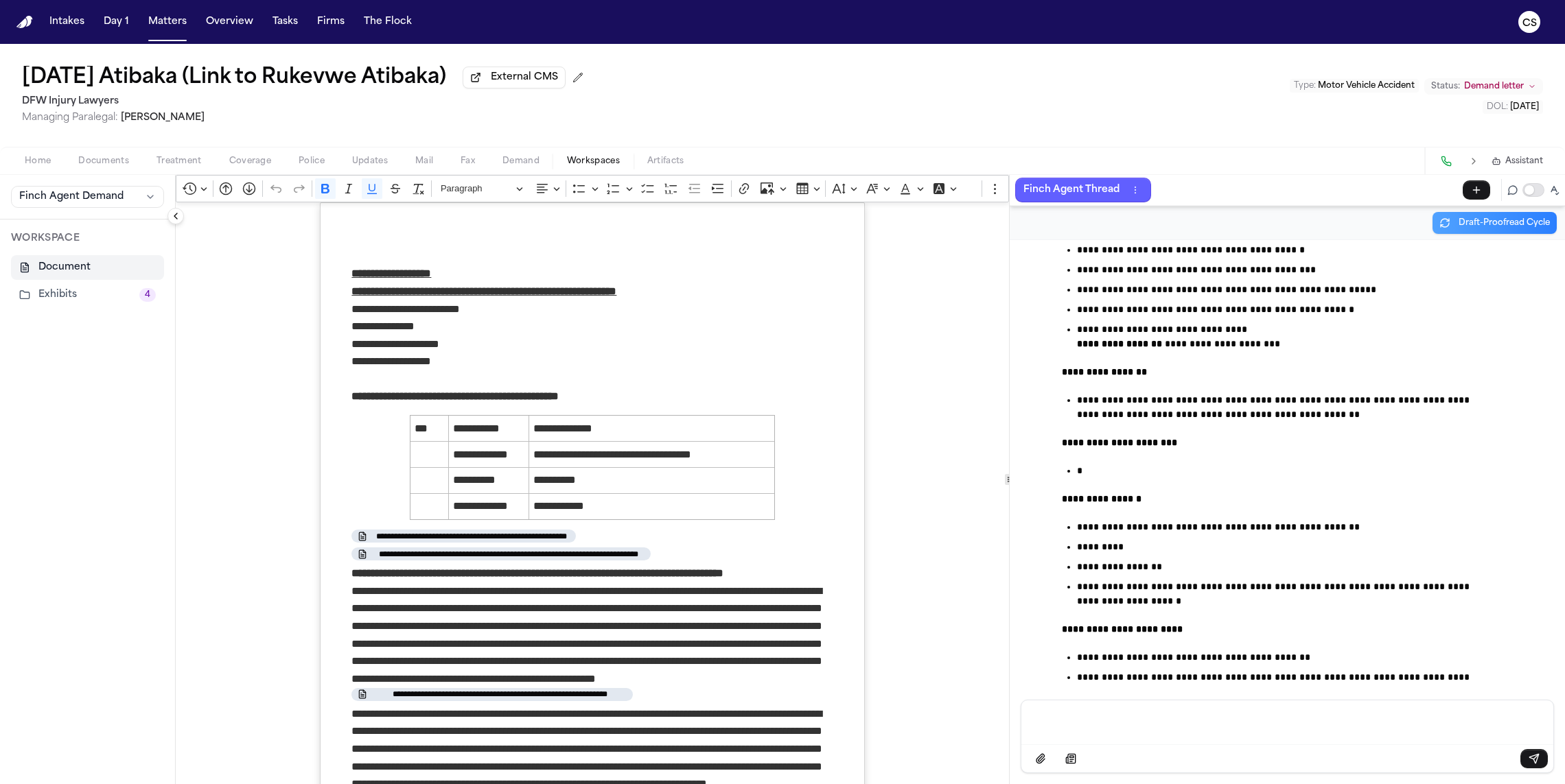
scroll to position [133799, 0]
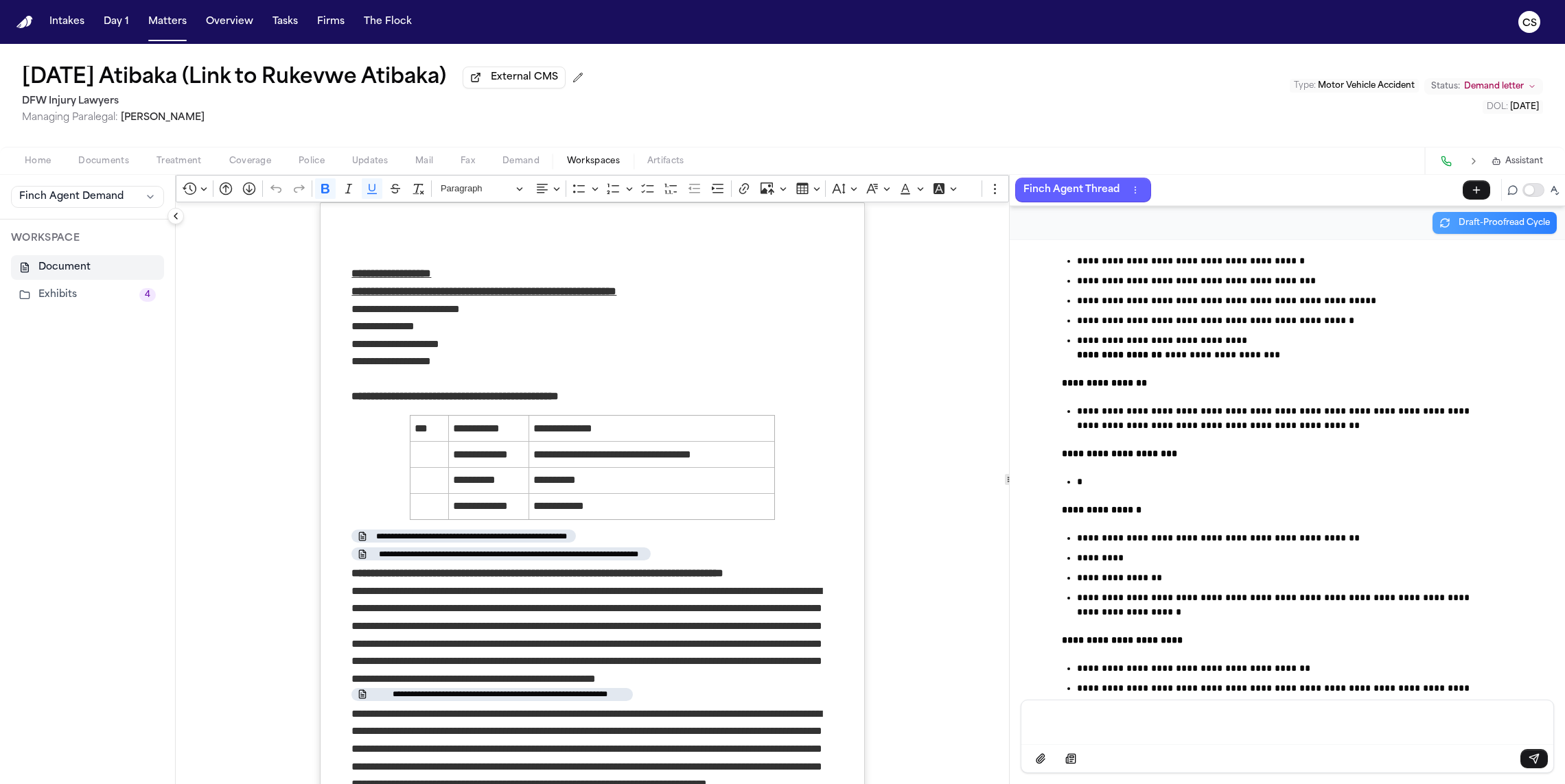
click at [109, 167] on span "Documents" at bounding box center [103, 161] width 51 height 11
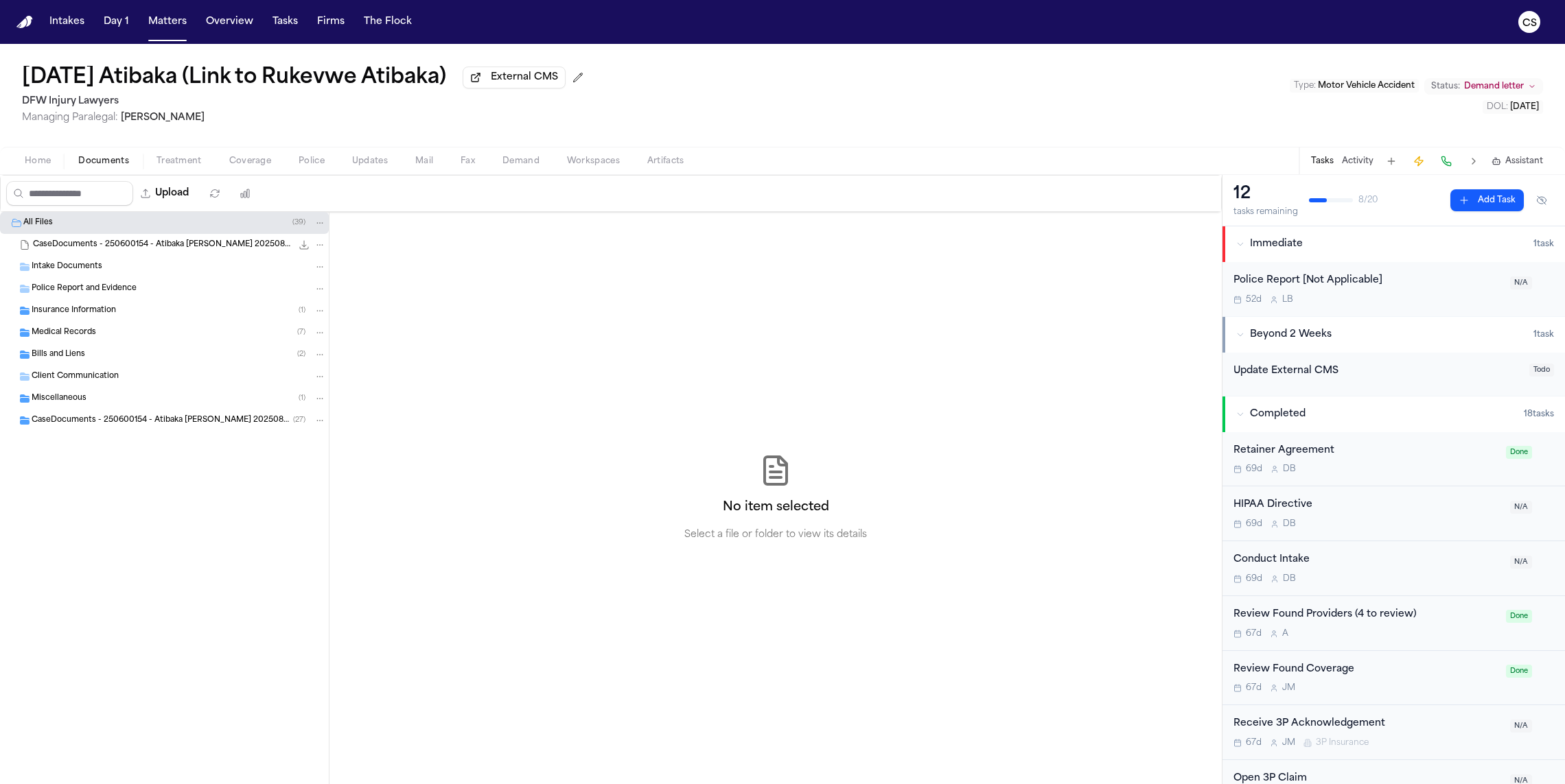
click at [177, 331] on div "Medical Records ( 7 )" at bounding box center [179, 332] width 295 height 12
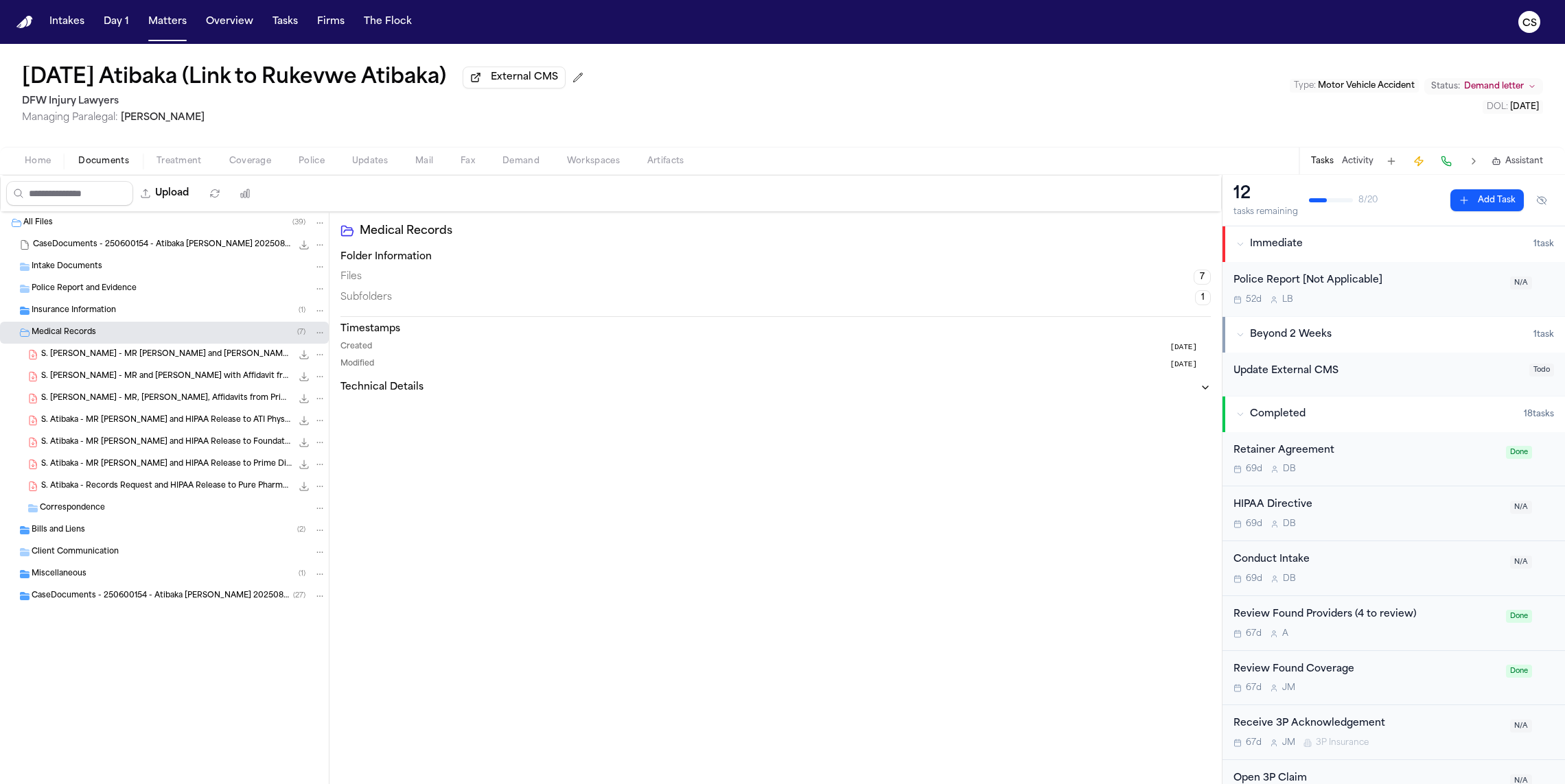
click at [228, 358] on span "S. Atibaka - MR Affidavit and Bills from Foundation Physicians Group - 6.17.25 …" at bounding box center [166, 354] width 251 height 11
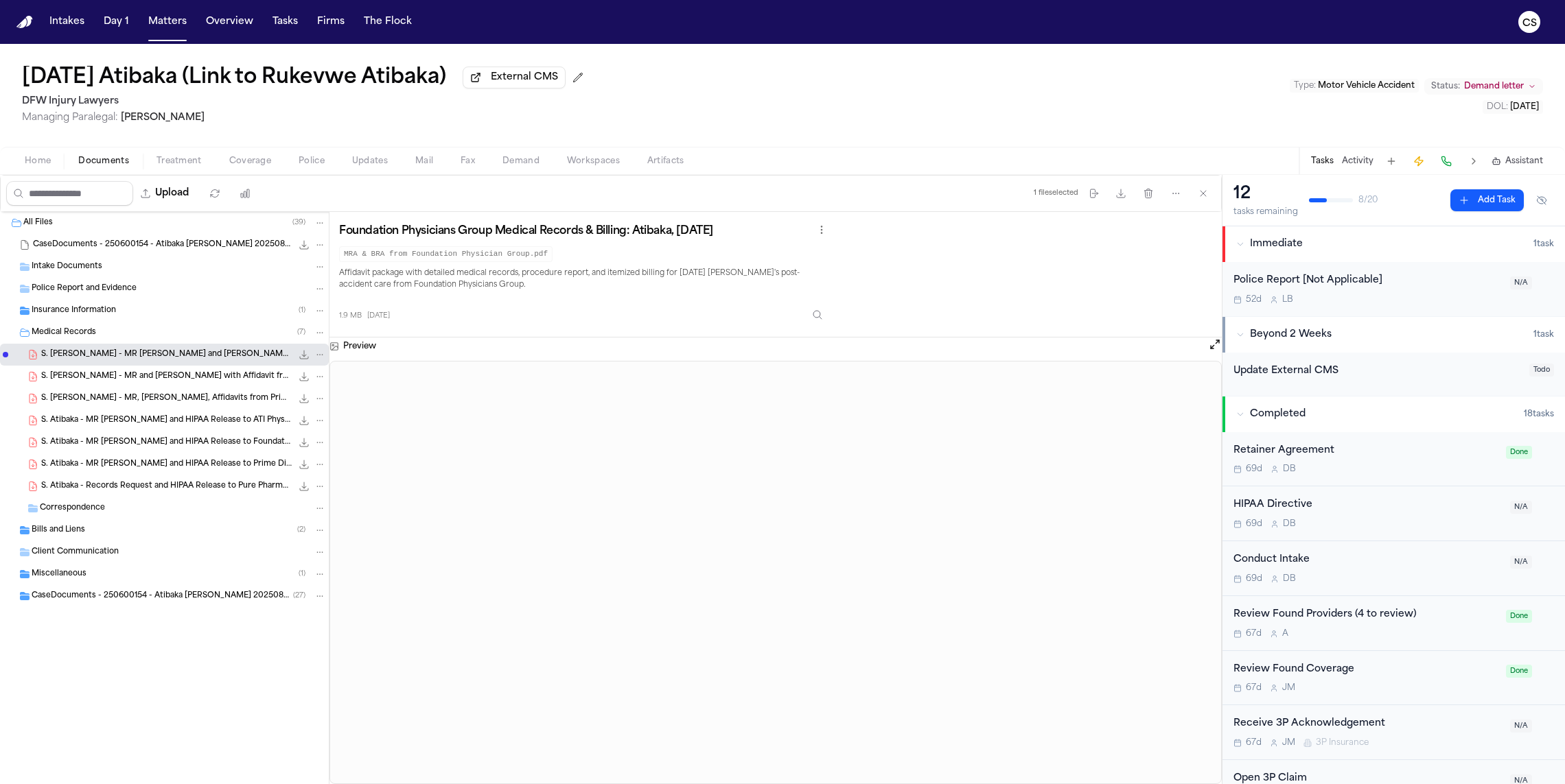
click at [192, 380] on span "S. Atibaka - MR and Bill with Affidavit from ATI Physical Therapy - 6.20.25 to …" at bounding box center [166, 377] width 251 height 11
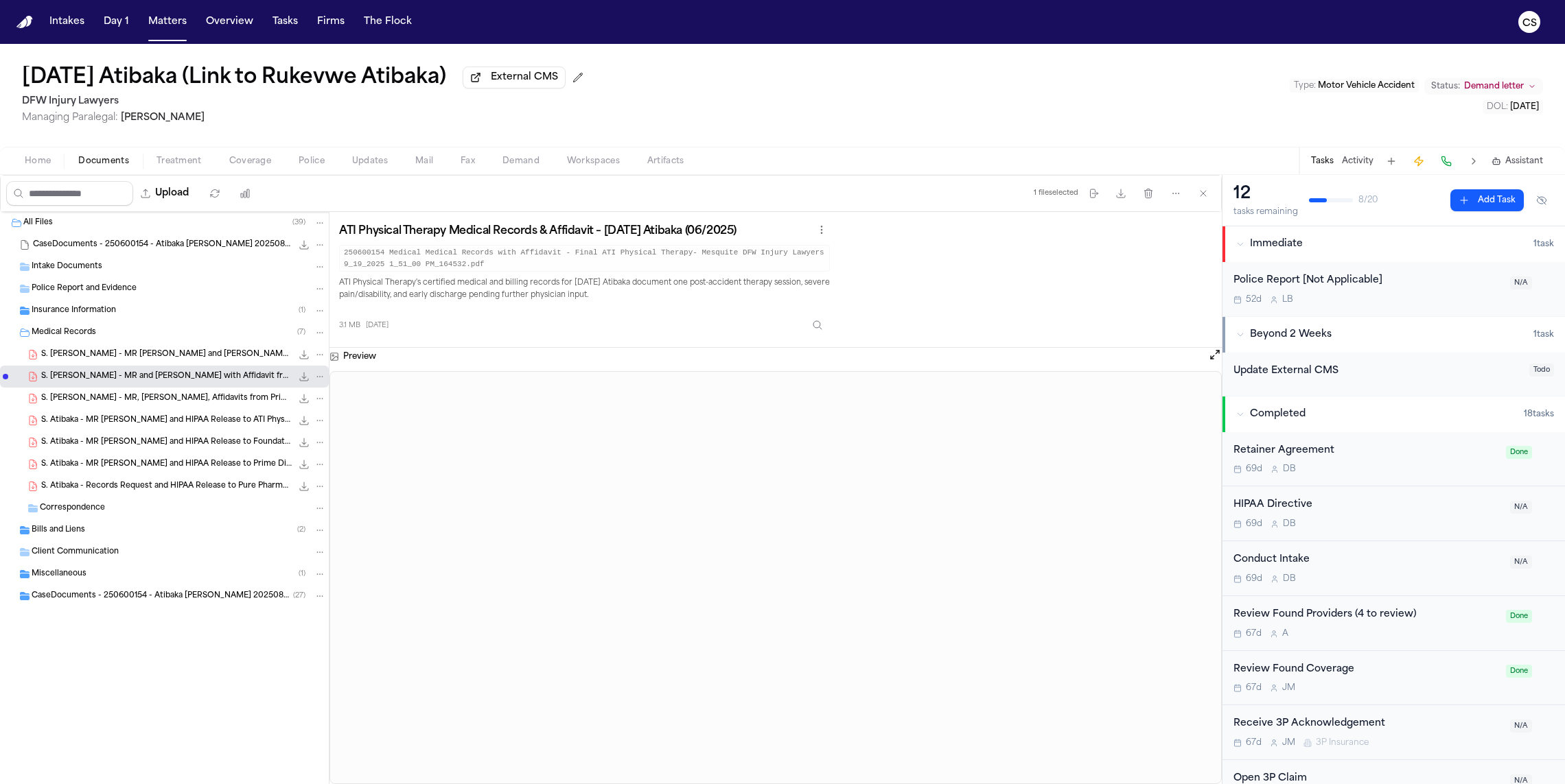
click at [199, 395] on span "S. Atibaka - MR, Bills, Affidavits from Prime Diagnostic Imaging and Memorial M…" at bounding box center [166, 399] width 251 height 11
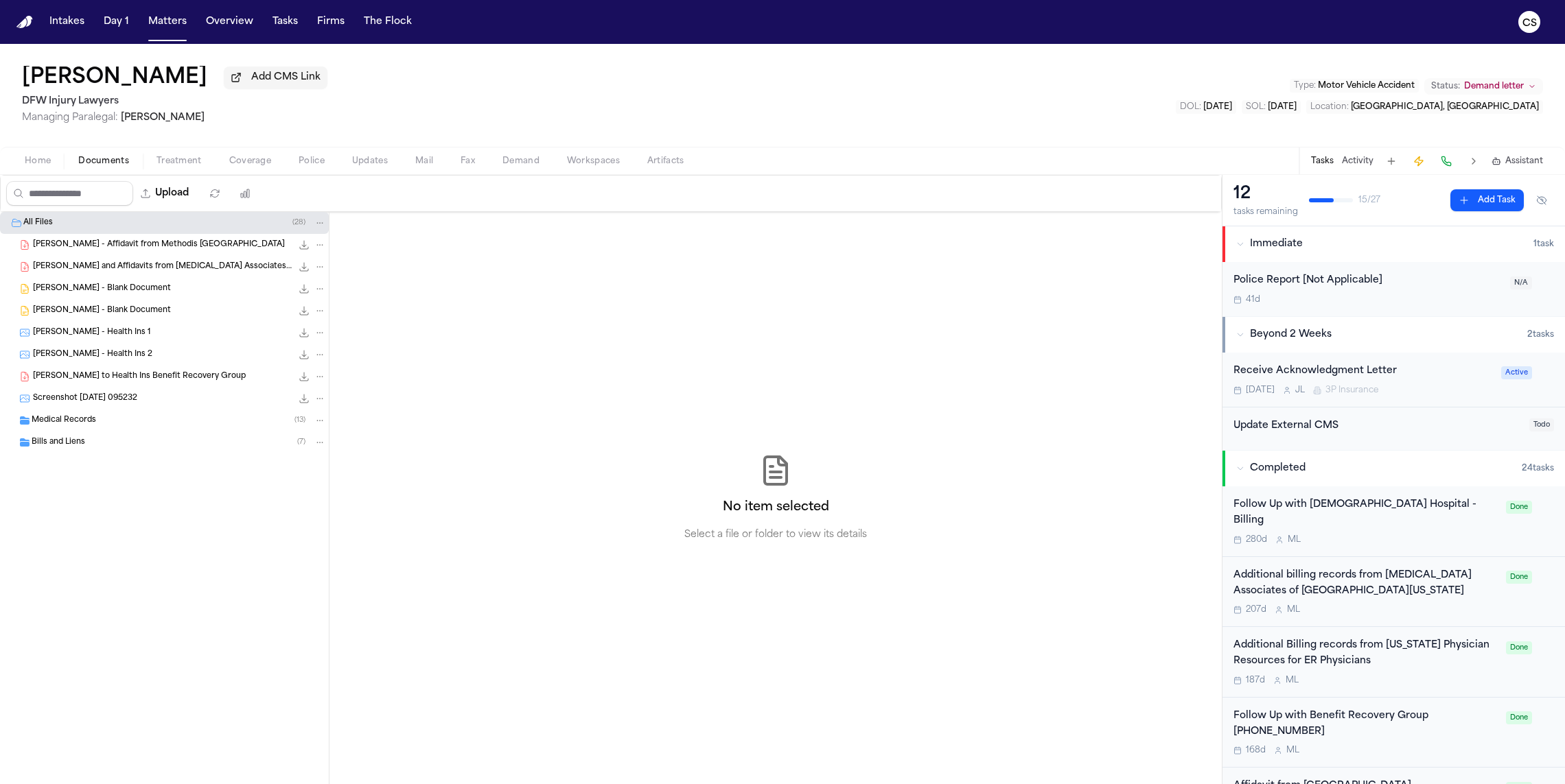
click at [122, 431] on div "Medical Records ( 13 )" at bounding box center [164, 420] width 328 height 22
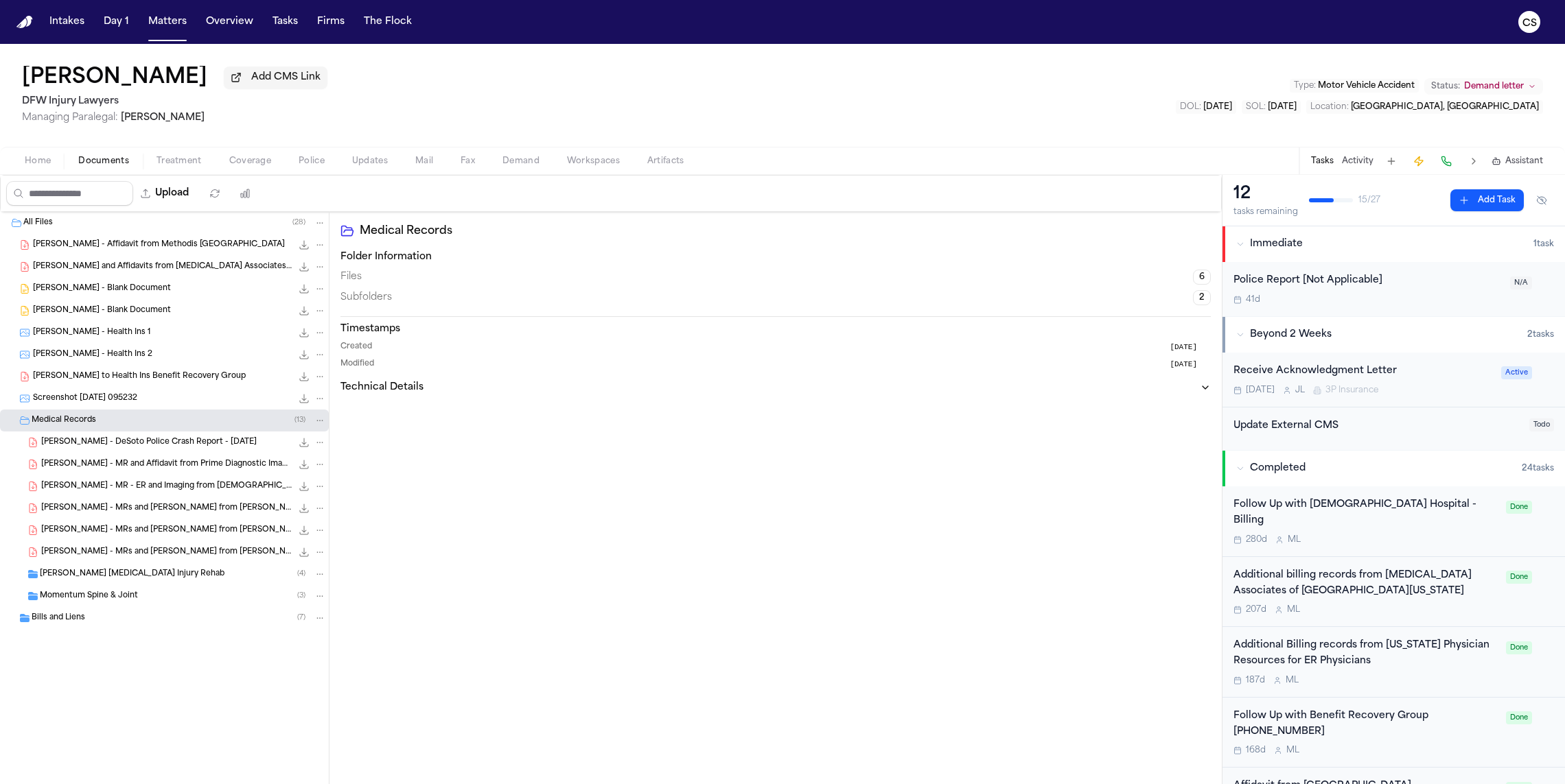
click at [215, 471] on span "[PERSON_NAME] - MR and Affidavit from Prime Diagnostic Imaging - [DATE]" at bounding box center [166, 464] width 251 height 11
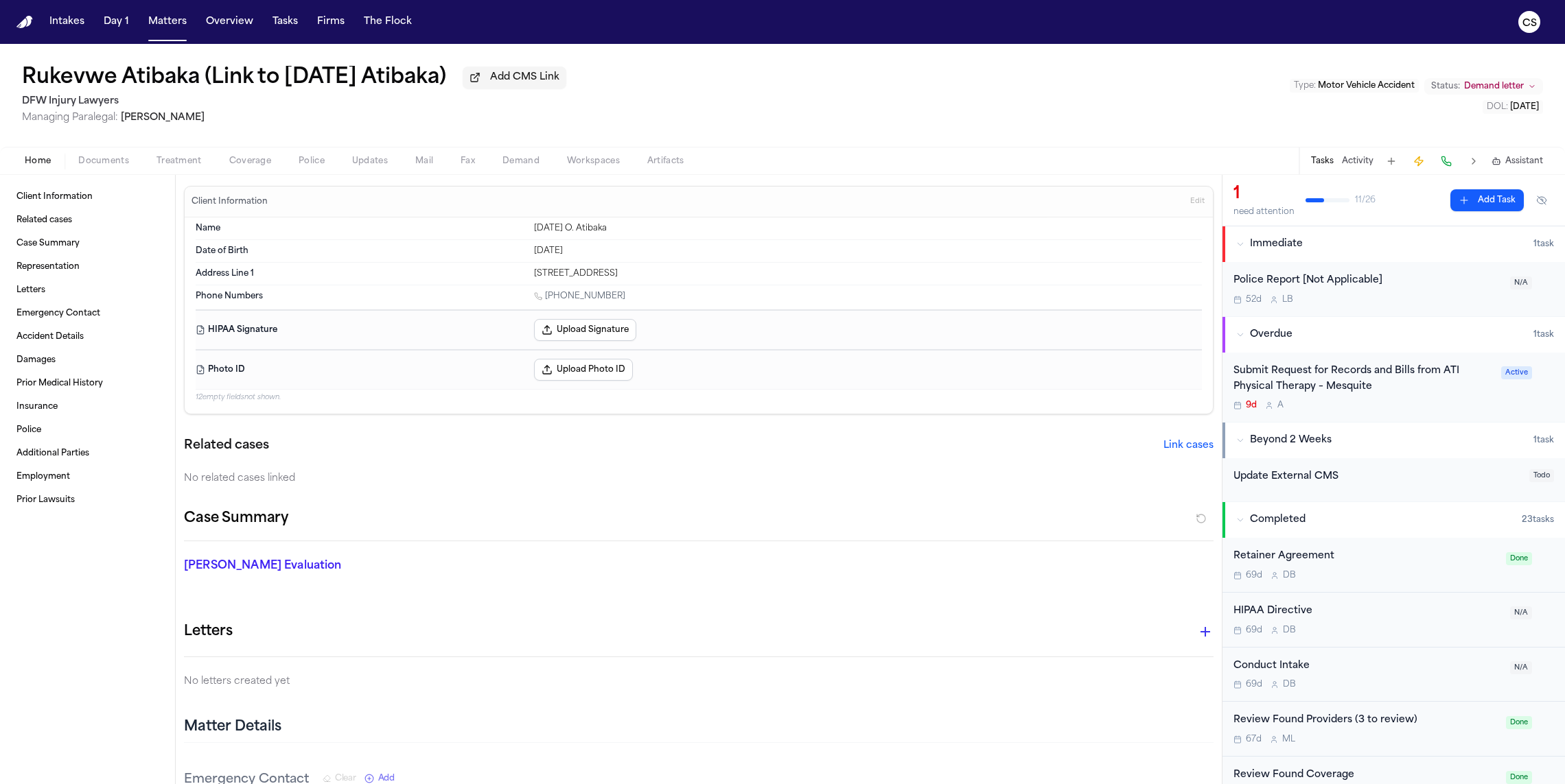
click at [99, 167] on span "Documents" at bounding box center [103, 161] width 51 height 11
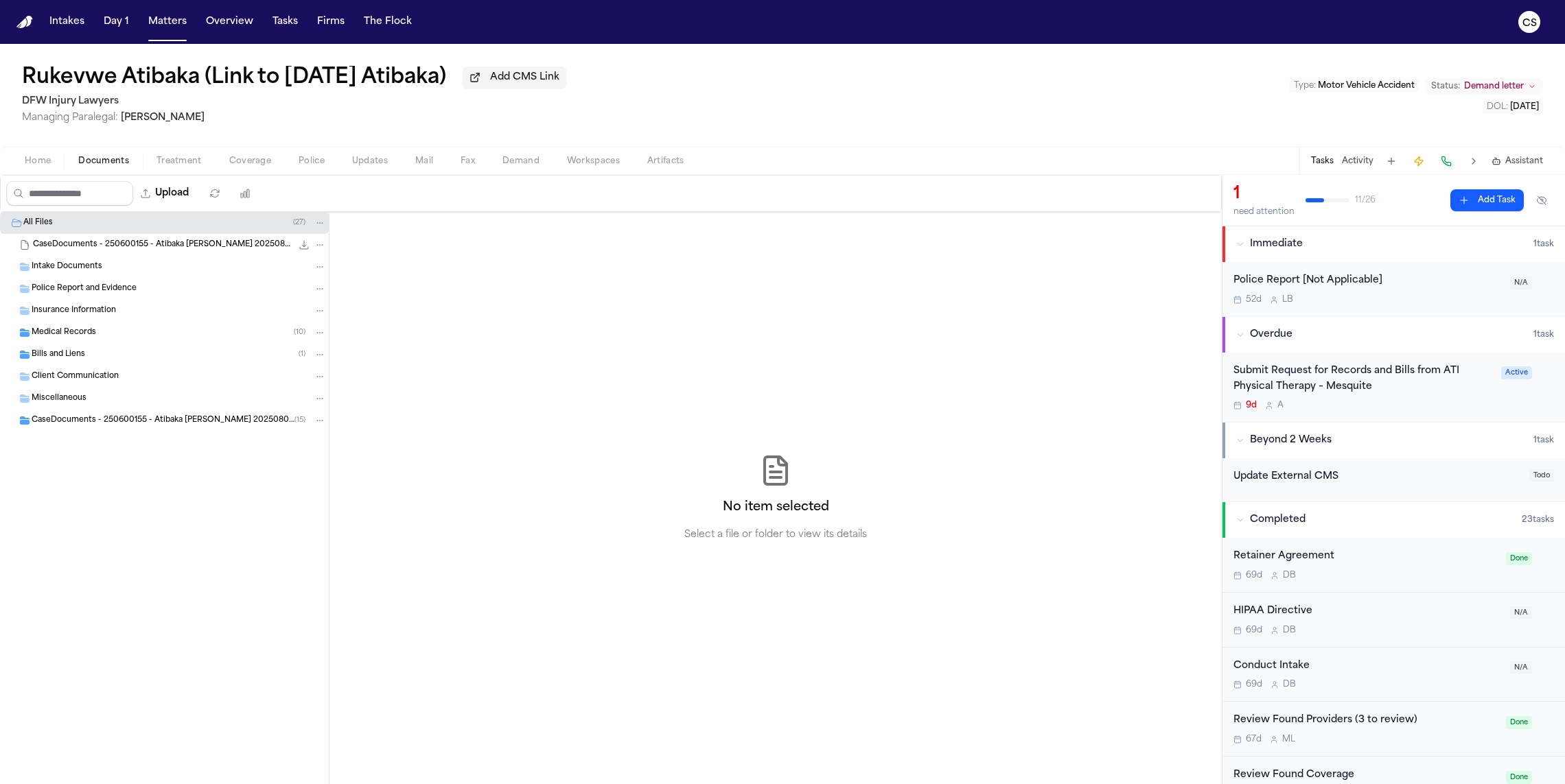
click at [128, 337] on div "Medical Records ( 10 )" at bounding box center [179, 332] width 295 height 12
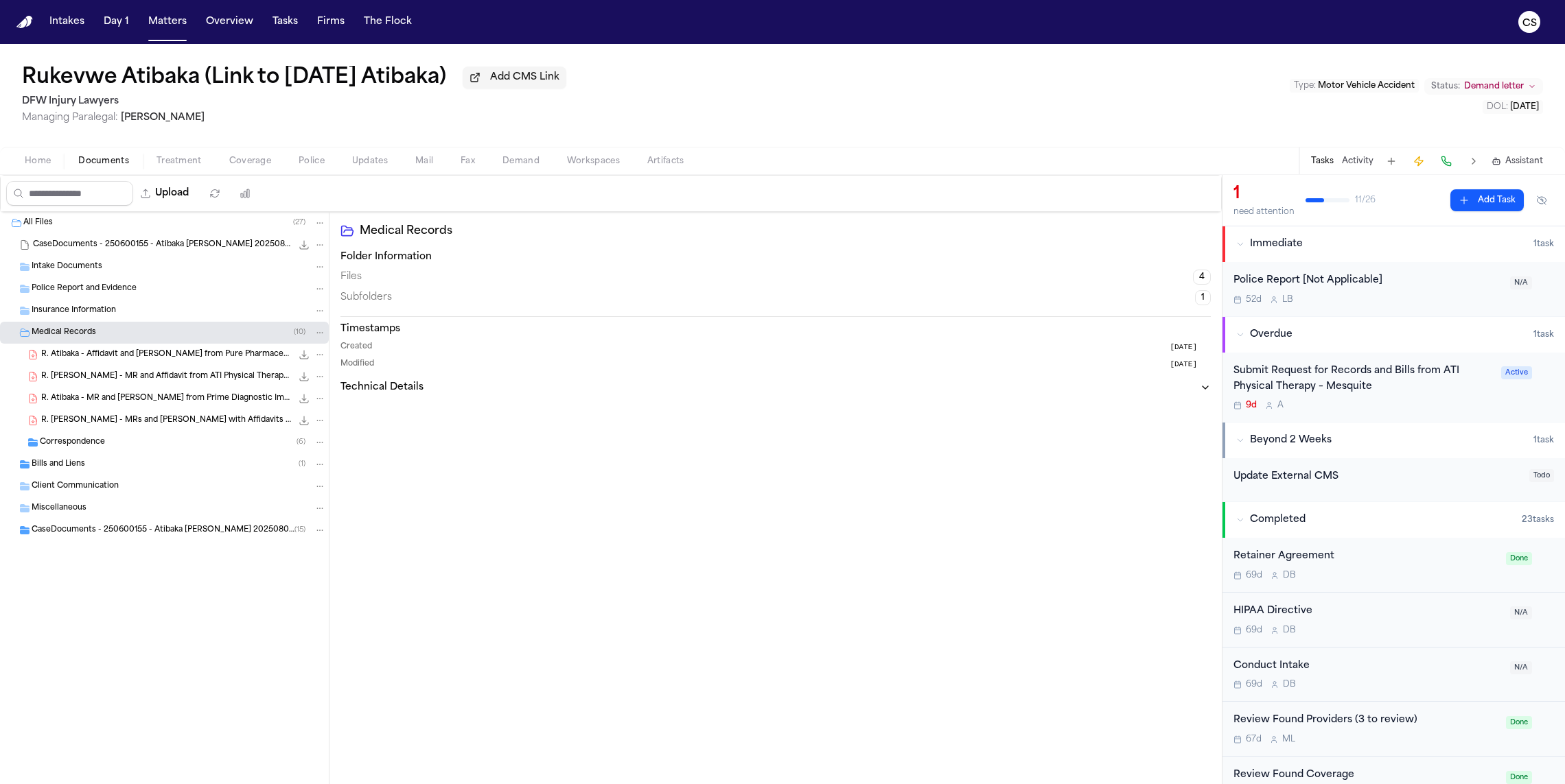
click at [200, 404] on span "R. Atibaka - MR and [PERSON_NAME] from Prime Diagnostic Imaging - [DATE]" at bounding box center [166, 399] width 251 height 11
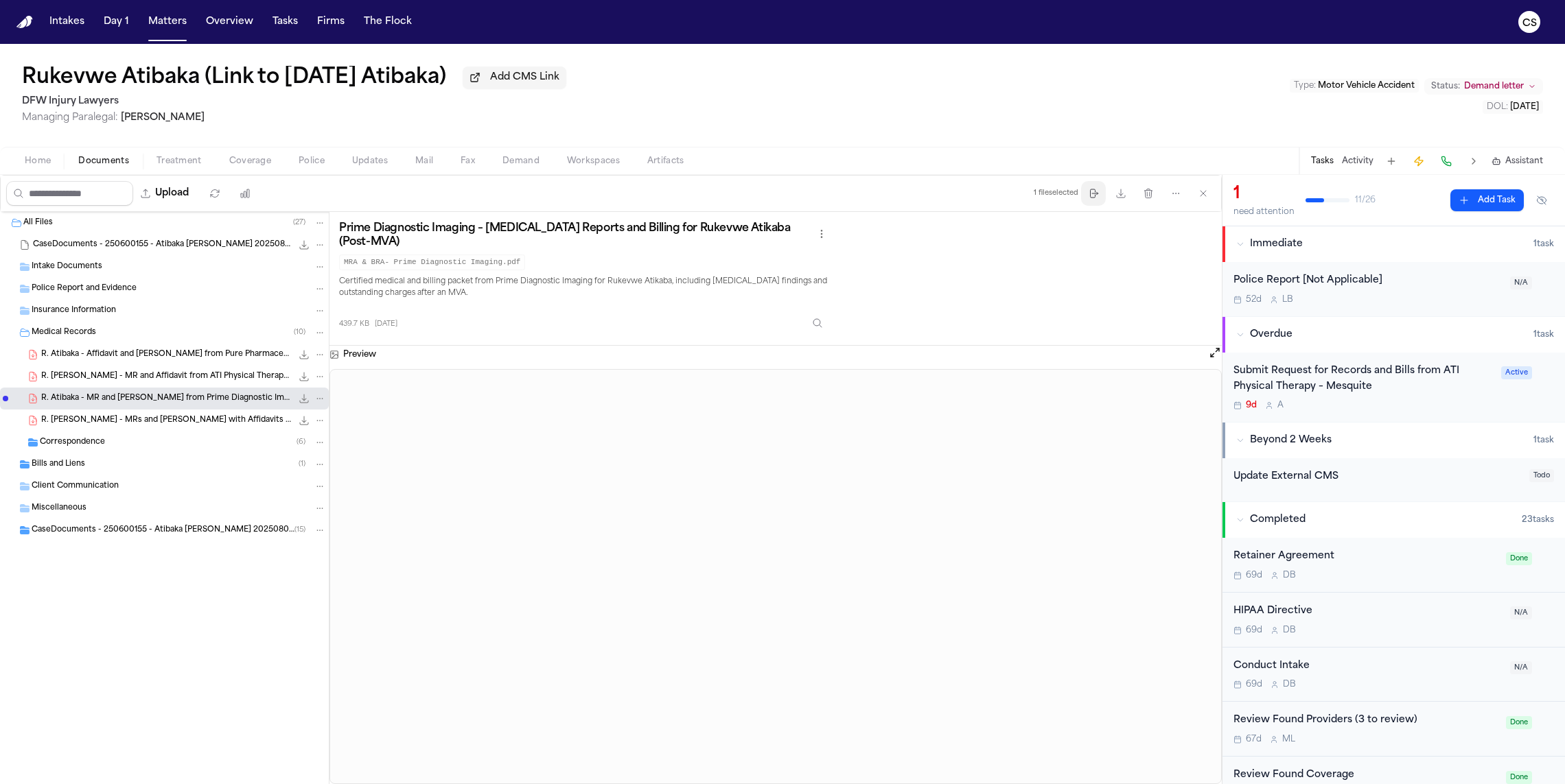
click at [1102, 201] on button "Move files" at bounding box center [1093, 193] width 24 height 24
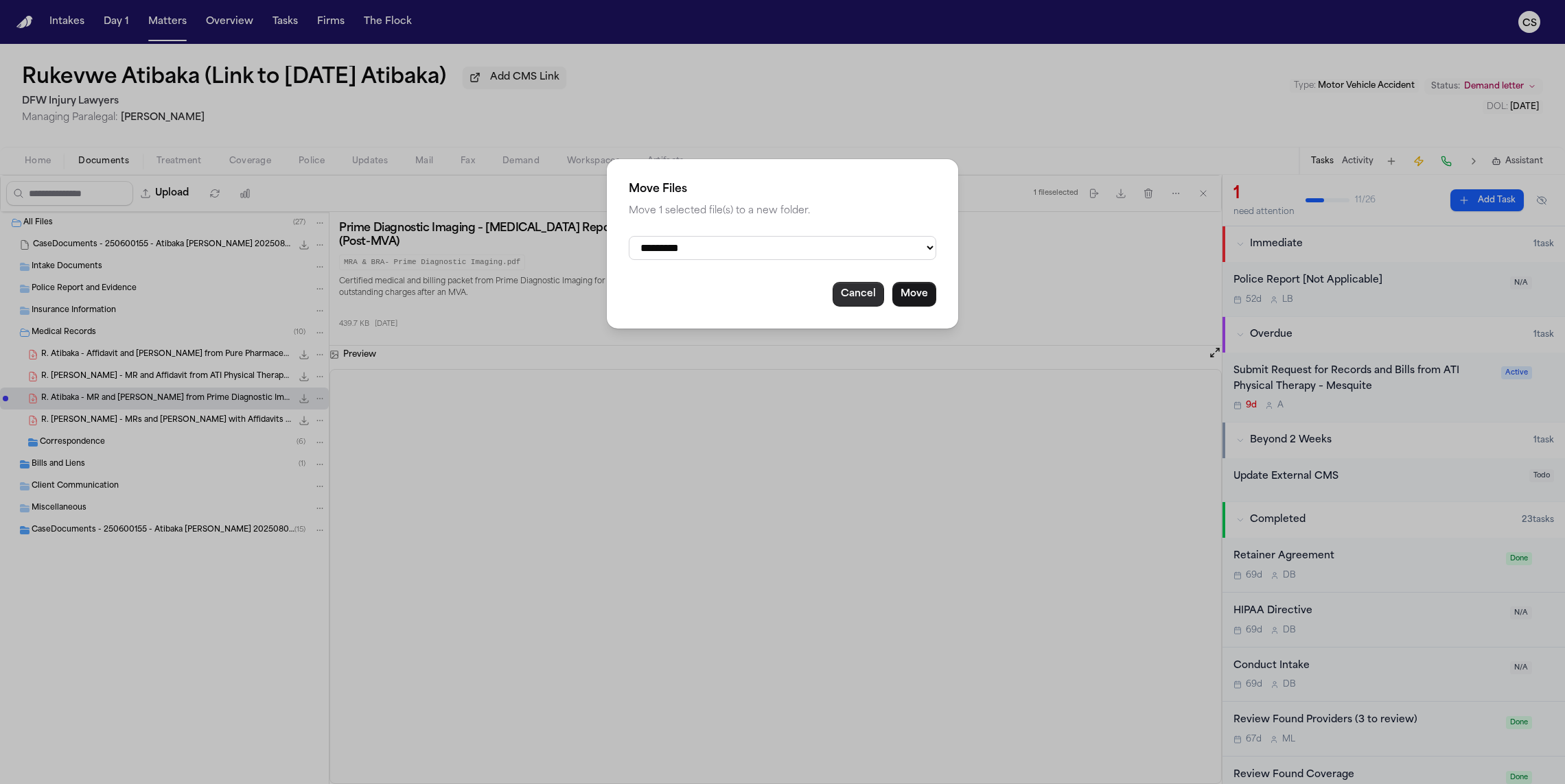
drag, startPoint x: 851, startPoint y: 301, endPoint x: 867, endPoint y: 298, distance: 16.3
click at [856, 300] on button "Cancel" at bounding box center [858, 294] width 52 height 24
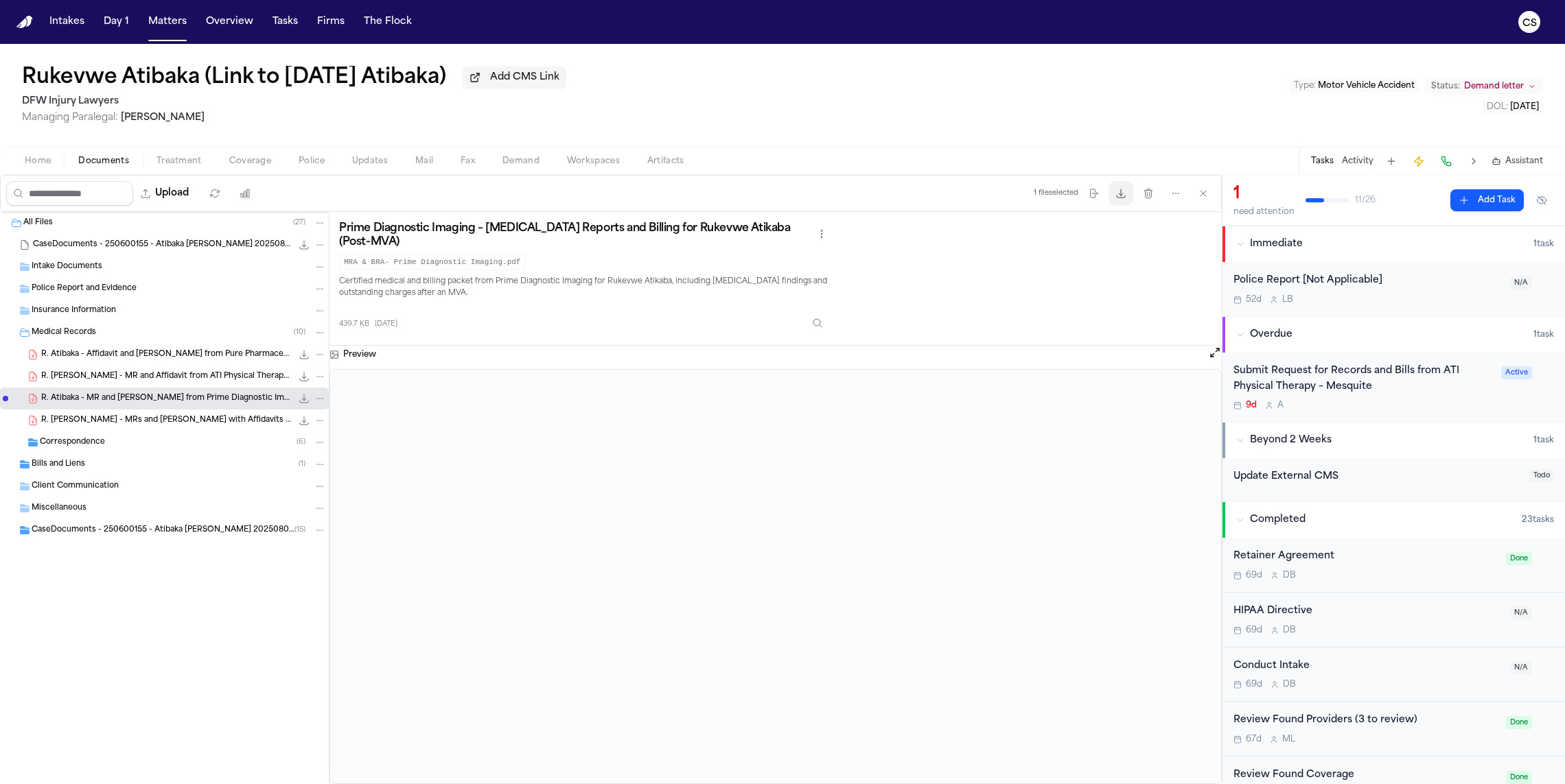
click at [1127, 197] on icon "button" at bounding box center [1121, 193] width 11 height 11
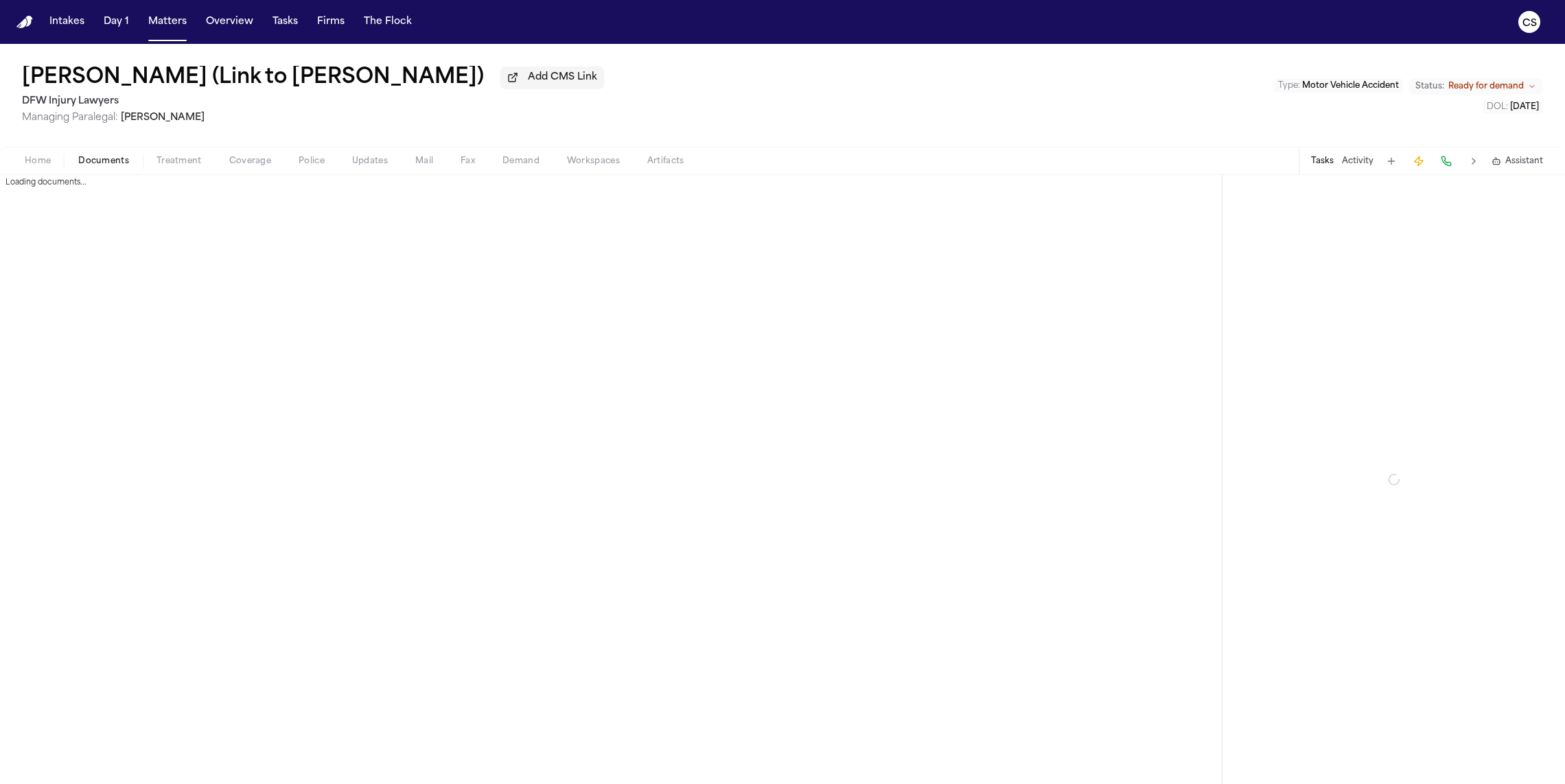
click at [95, 165] on span "Documents" at bounding box center [103, 161] width 51 height 11
click at [99, 158] on span "Documents" at bounding box center [103, 161] width 51 height 11
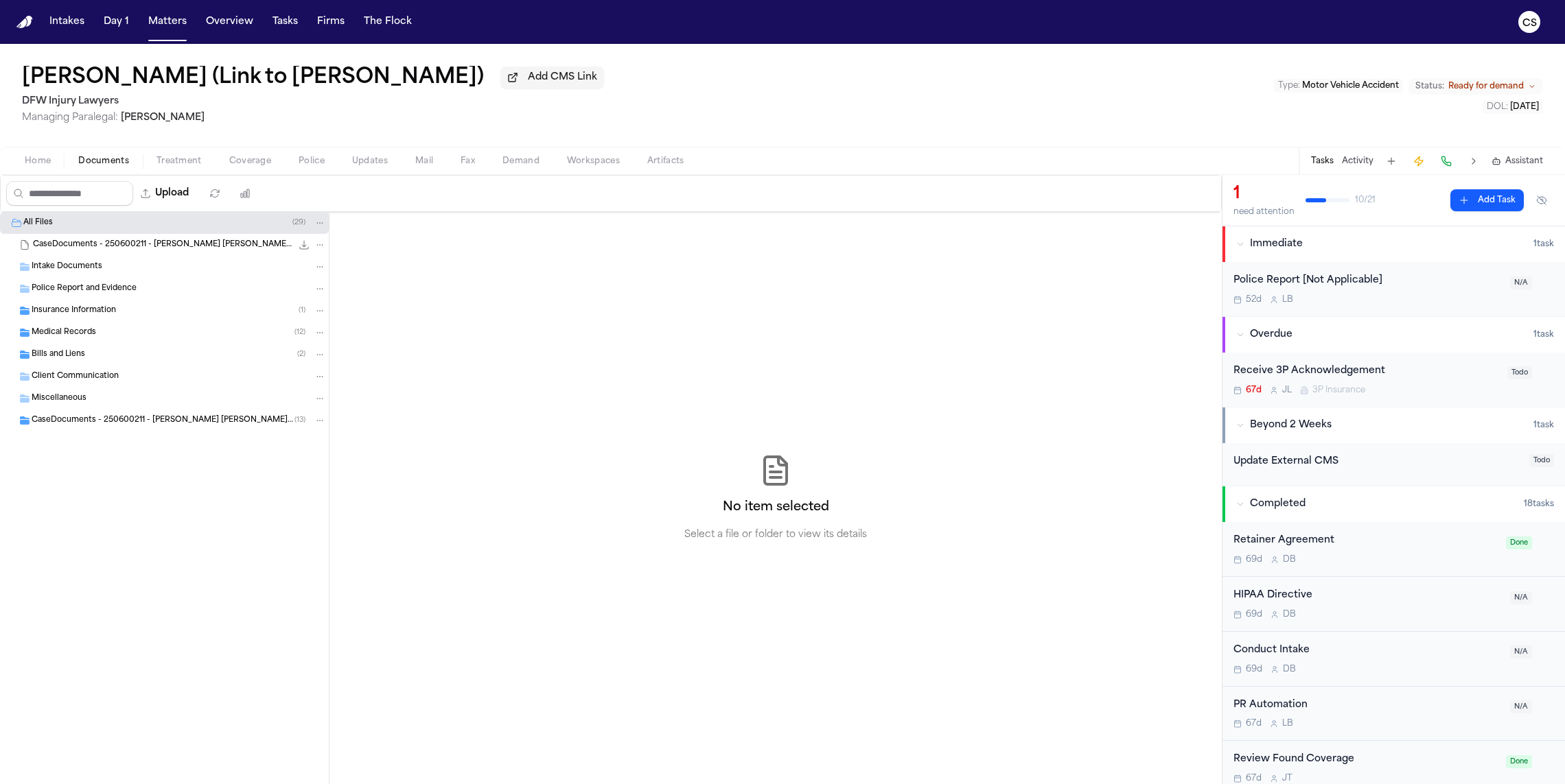
click at [106, 331] on div "Medical Records ( 12 )" at bounding box center [179, 332] width 295 height 12
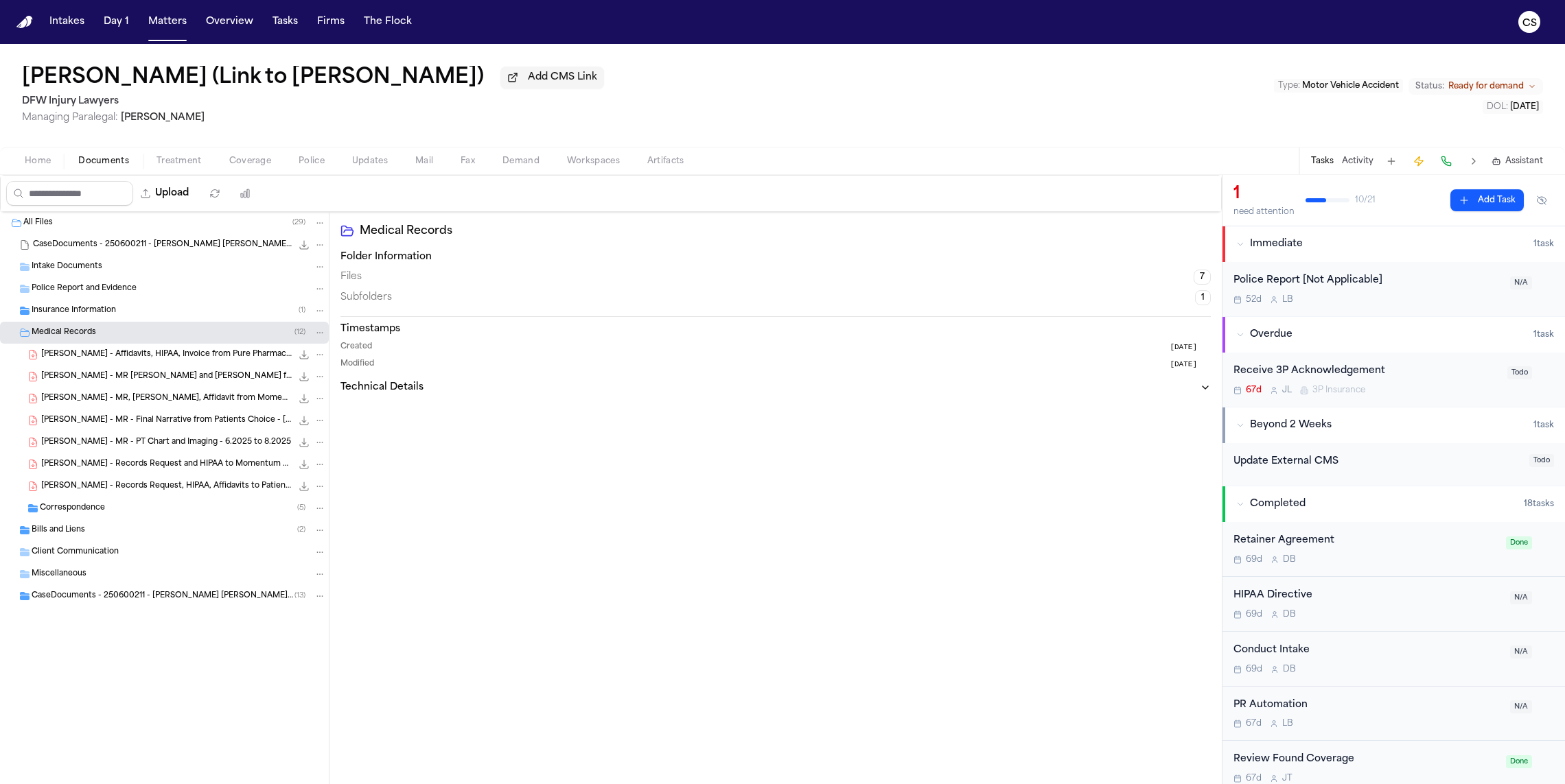
click at [242, 380] on span "[PERSON_NAME] - MR [PERSON_NAME] and [PERSON_NAME] from Prime Diagnostic Imagin…" at bounding box center [166, 377] width 251 height 11
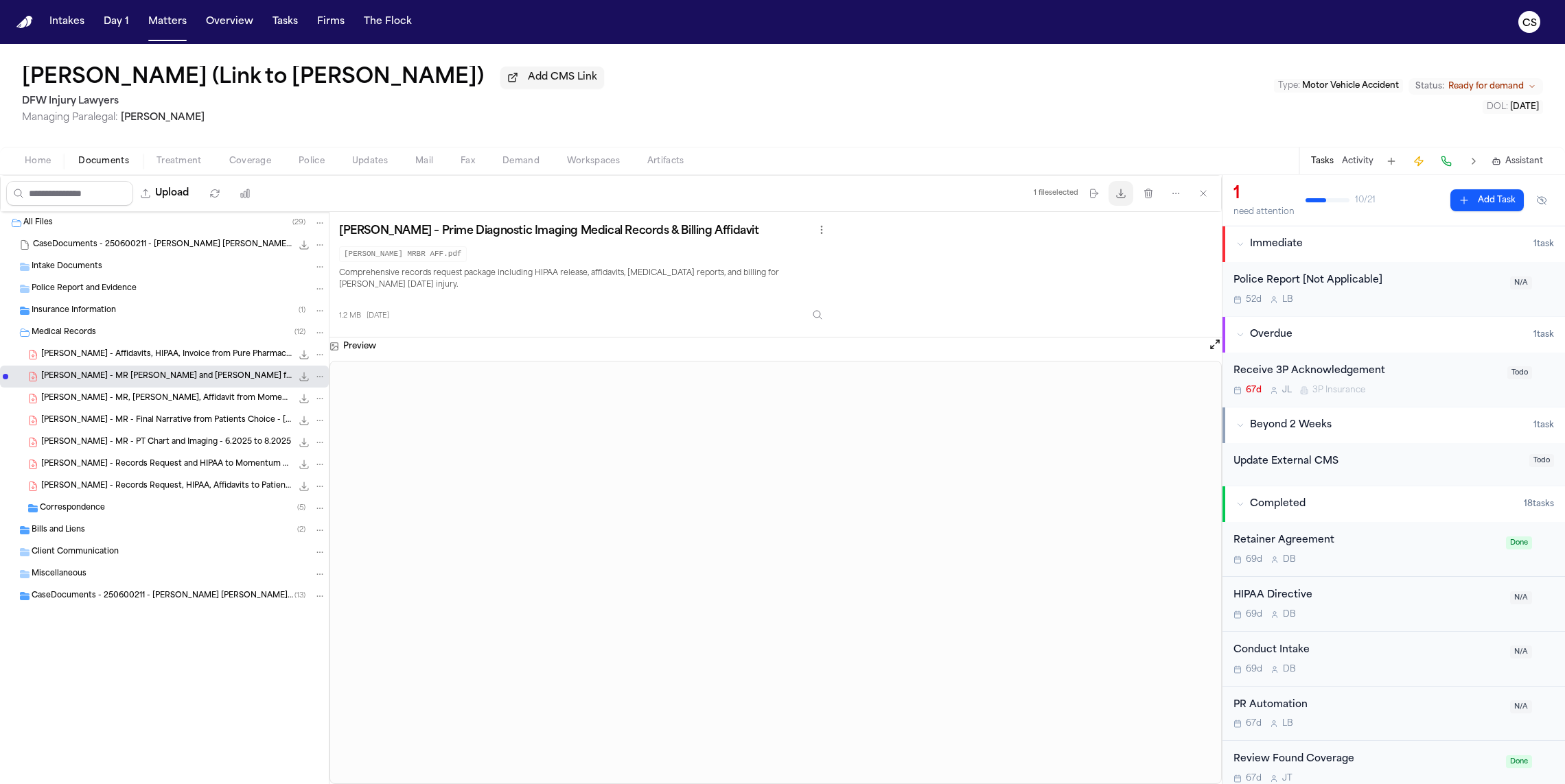
click at [1117, 198] on icon "button" at bounding box center [1121, 193] width 11 height 11
